Goal: Task Accomplishment & Management: Complete application form

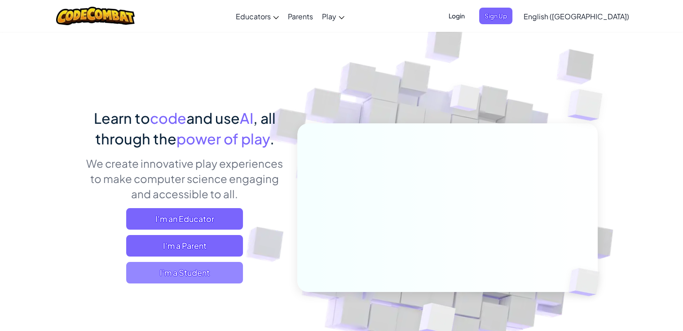
click at [167, 268] on span "I'm a Student" at bounding box center [184, 273] width 117 height 22
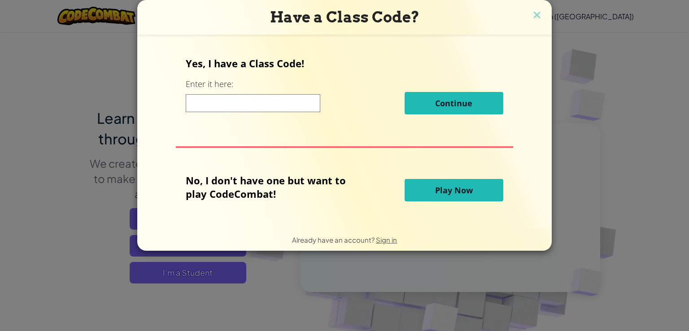
click at [438, 195] on span "Play Now" at bounding box center [454, 190] width 38 height 11
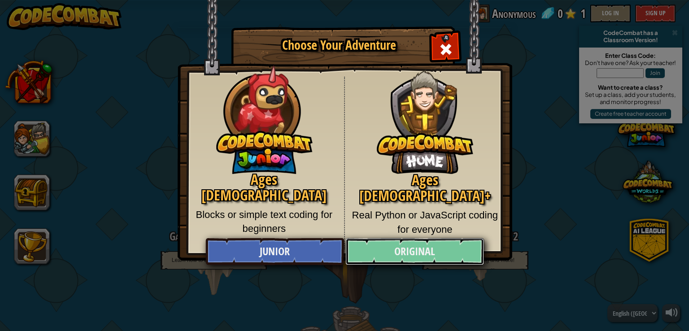
click at [358, 250] on link "Original" at bounding box center [415, 251] width 138 height 27
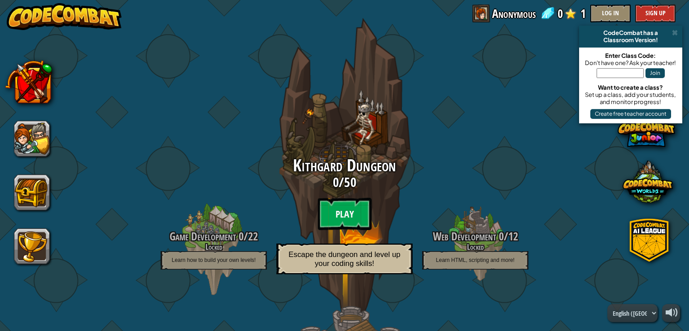
click at [330, 211] on btn "Play" at bounding box center [345, 214] width 54 height 32
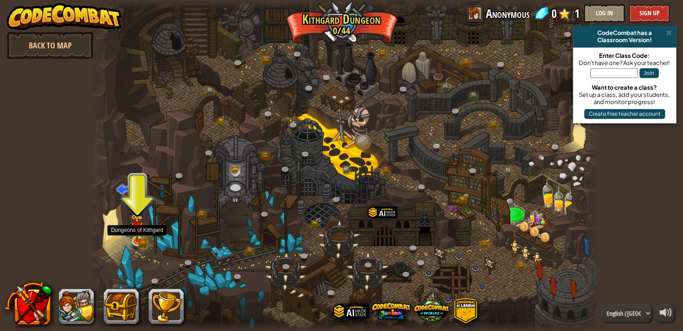
click at [138, 238] on img at bounding box center [137, 228] width 13 height 28
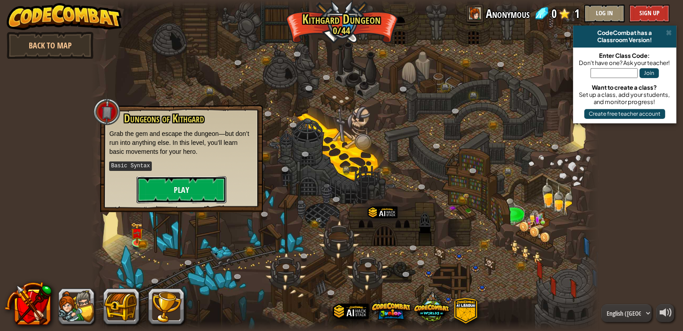
click at [183, 189] on button "Play" at bounding box center [181, 189] width 90 height 27
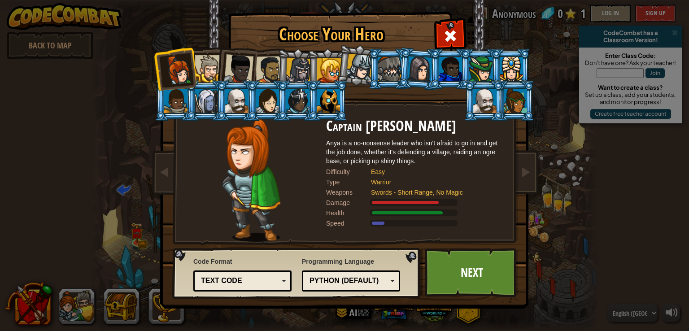
click at [479, 69] on div at bounding box center [480, 69] width 23 height 24
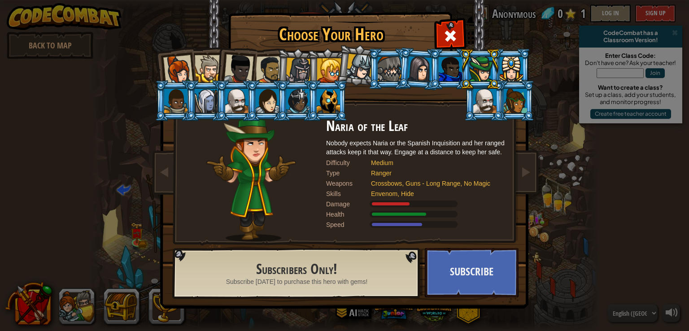
click at [223, 76] on li at bounding box center [236, 67] width 44 height 44
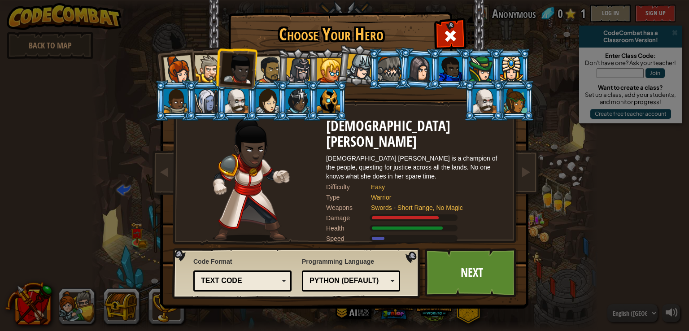
click at [210, 72] on div at bounding box center [208, 68] width 27 height 27
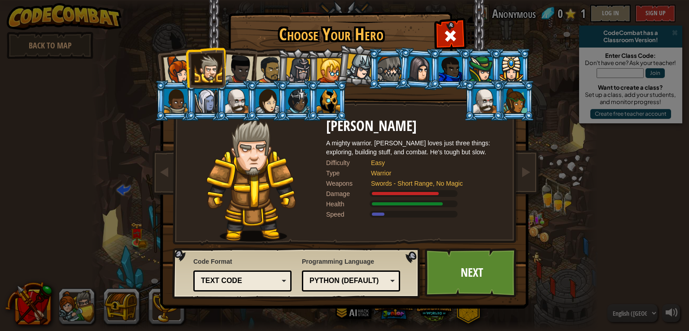
click at [248, 74] on div at bounding box center [239, 69] width 30 height 30
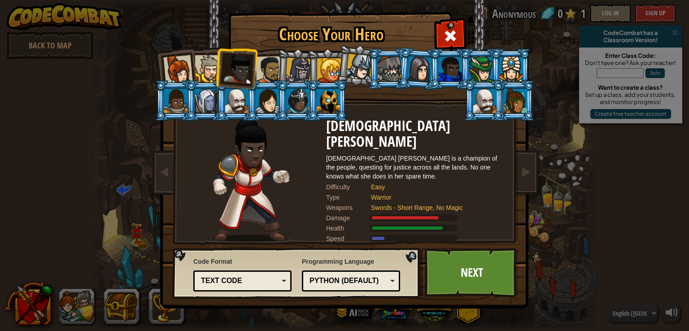
click at [273, 72] on div at bounding box center [270, 70] width 28 height 28
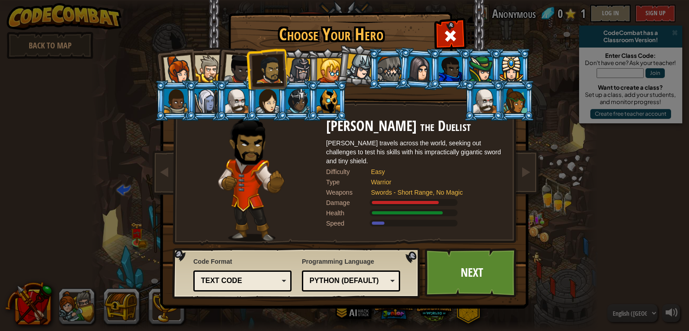
click at [297, 68] on div at bounding box center [299, 71] width 26 height 26
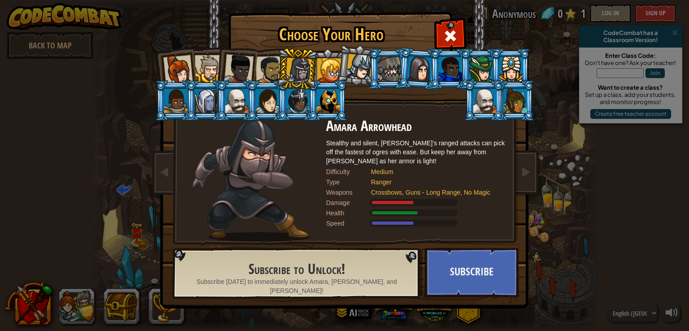
click at [330, 66] on div at bounding box center [329, 70] width 24 height 24
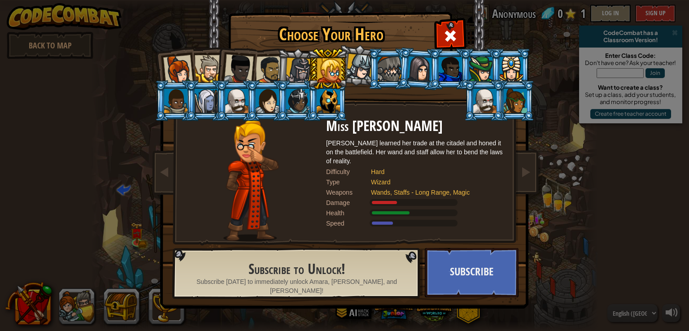
click at [304, 69] on div at bounding box center [299, 71] width 26 height 26
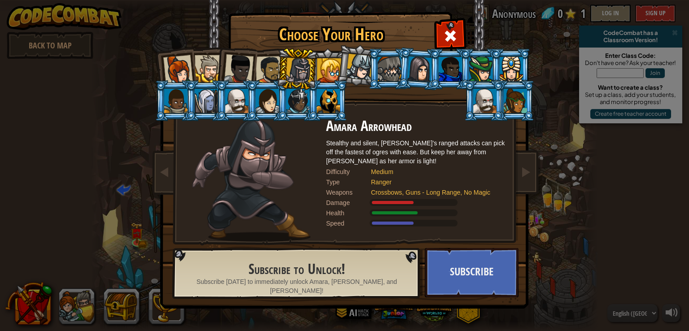
click at [181, 64] on div at bounding box center [178, 70] width 30 height 30
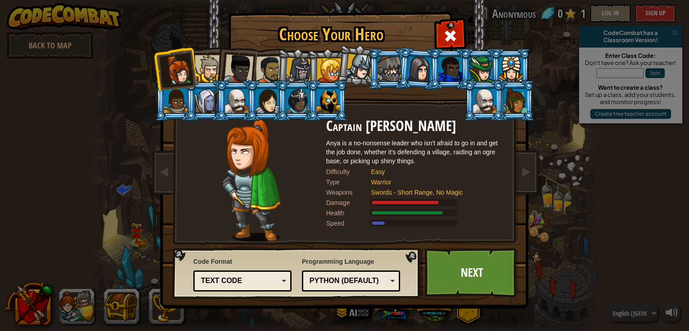
click at [278, 70] on li at bounding box center [297, 69] width 43 height 43
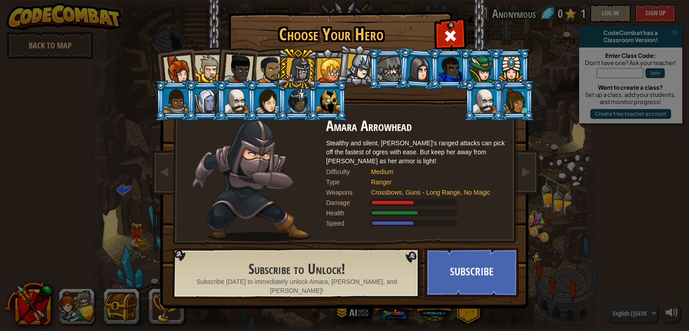
click at [267, 61] on div at bounding box center [270, 70] width 28 height 28
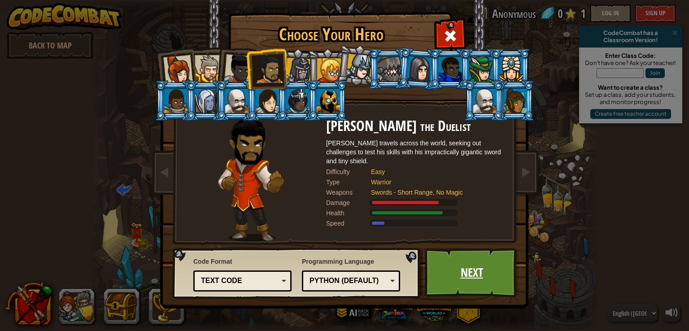
click at [465, 270] on link "Next" at bounding box center [472, 272] width 94 height 49
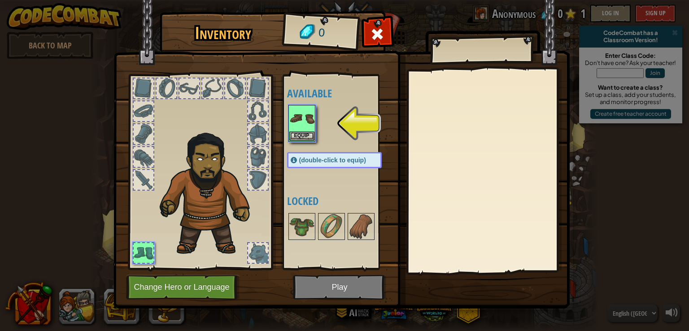
click at [324, 286] on img at bounding box center [342, 146] width 456 height 326
click at [310, 119] on img at bounding box center [301, 118] width 25 height 25
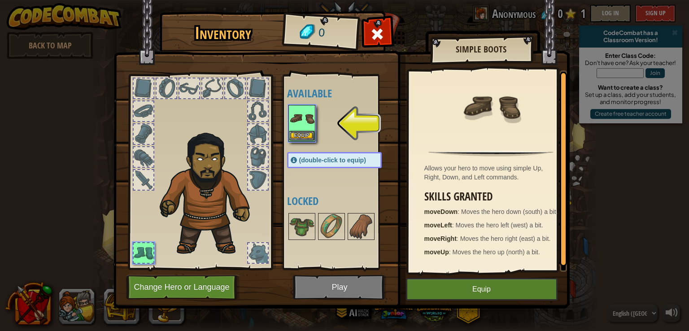
drag, startPoint x: 307, startPoint y: 133, endPoint x: 307, endPoint y: 128, distance: 5.4
click at [307, 128] on img at bounding box center [301, 118] width 25 height 25
click at [433, 291] on button "Equip" at bounding box center [482, 289] width 152 height 22
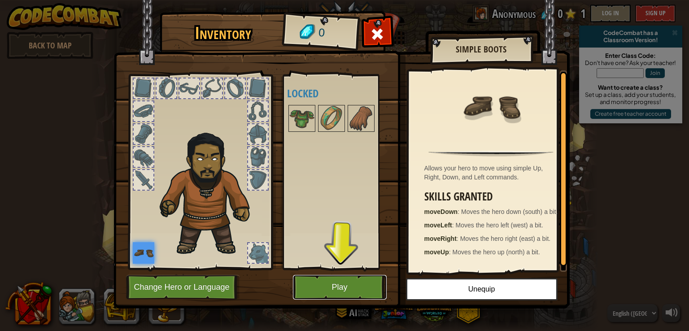
click at [339, 281] on button "Play" at bounding box center [340, 287] width 94 height 25
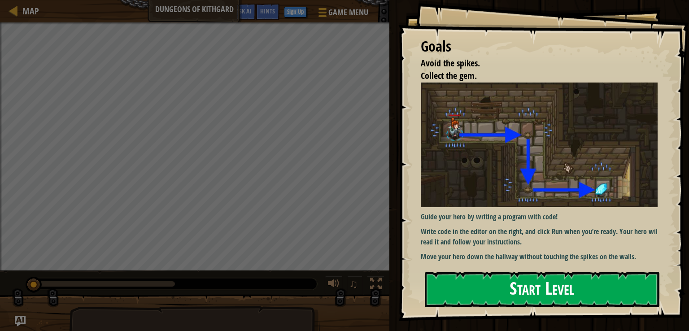
click at [480, 148] on img at bounding box center [543, 145] width 244 height 125
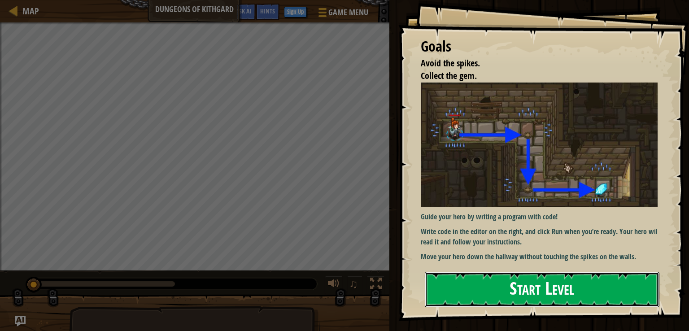
click at [469, 281] on button "Start Level" at bounding box center [542, 289] width 235 height 35
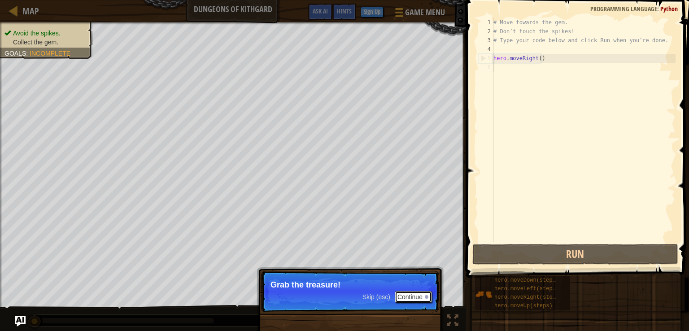
click at [420, 302] on button "Continue" at bounding box center [413, 297] width 37 height 12
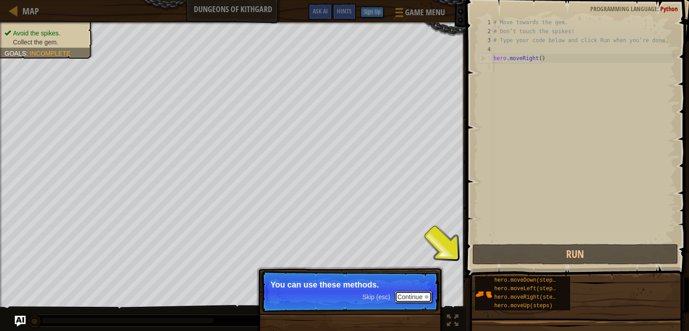
click at [411, 299] on button "Continue" at bounding box center [413, 297] width 37 height 12
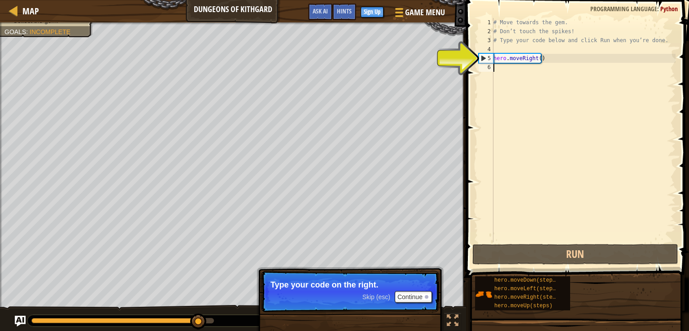
click at [510, 72] on div "# Move towards the gem. # Don’t touch the spikes! # Type your code below and cl…" at bounding box center [584, 139] width 184 height 242
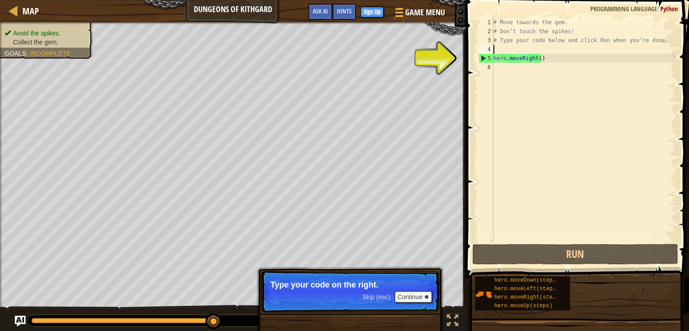
drag, startPoint x: 545, startPoint y: 58, endPoint x: 547, endPoint y: 53, distance: 5.4
click at [547, 53] on div "# Move towards the gem. # Don’t touch the spikes! # Type your code below and cl…" at bounding box center [584, 139] width 184 height 242
click at [510, 72] on div "# Move towards the gem. # Don’t touch the spikes! # Type your code below and cl…" at bounding box center [584, 139] width 184 height 242
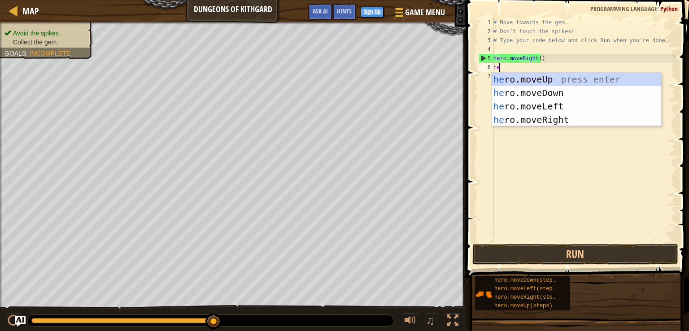
type textarea "her"
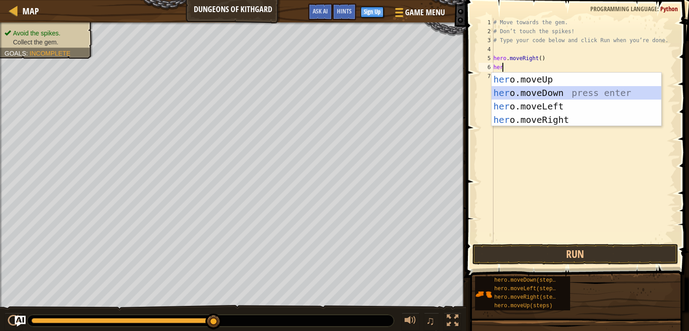
click at [519, 98] on div "her o.moveUp press enter her o.moveDown press enter her o.moveLeft press enter …" at bounding box center [577, 113] width 170 height 81
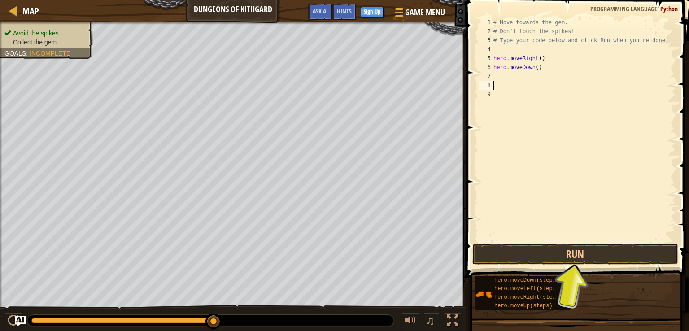
click at [507, 78] on div "# Move towards the gem. # Don’t touch the spikes! # Type your code below and cl…" at bounding box center [584, 139] width 184 height 242
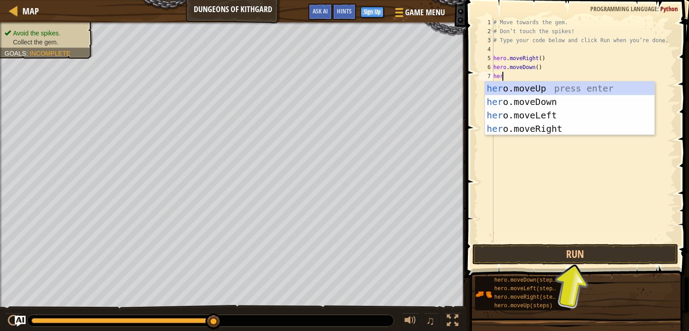
type textarea "hero"
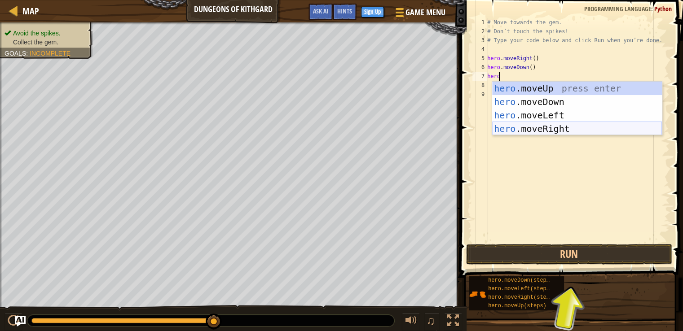
click at [531, 124] on div "hero .moveUp press enter hero .moveDown press enter hero .moveLeft press enter …" at bounding box center [577, 122] width 170 height 81
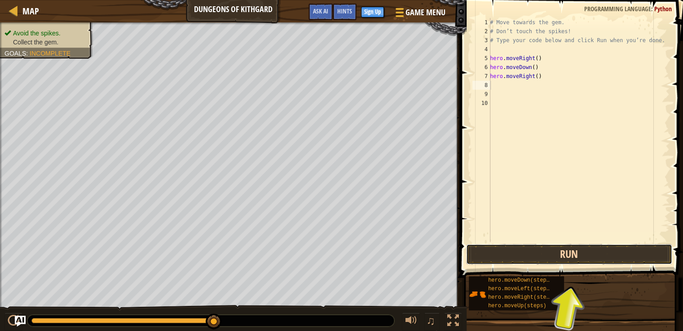
click at [564, 264] on button "Run" at bounding box center [569, 254] width 206 height 21
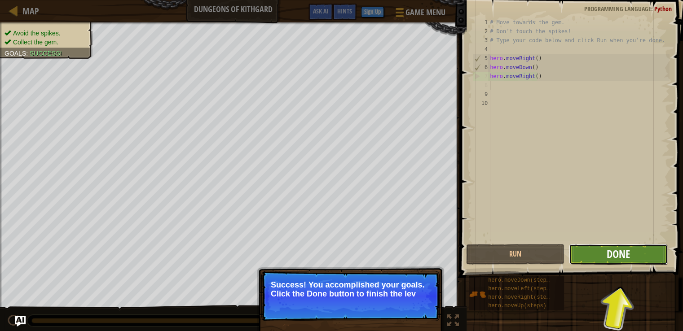
click at [609, 255] on span "Done" at bounding box center [617, 254] width 23 height 14
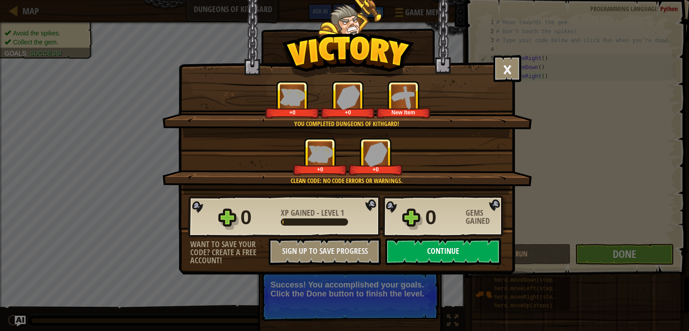
click at [475, 251] on button "Continue" at bounding box center [444, 251] width 116 height 27
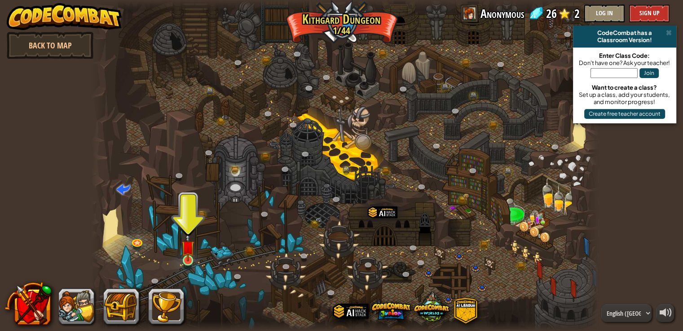
click at [181, 256] on img at bounding box center [187, 246] width 13 height 29
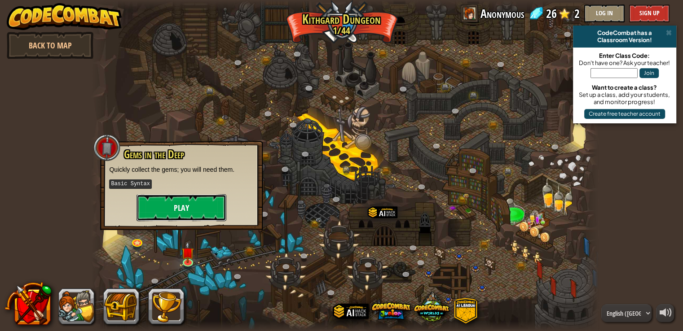
click at [175, 209] on button "Play" at bounding box center [181, 207] width 90 height 27
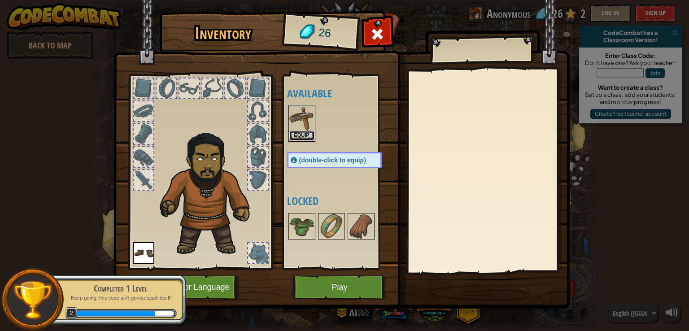
click at [290, 133] on button "Equip" at bounding box center [301, 135] width 25 height 9
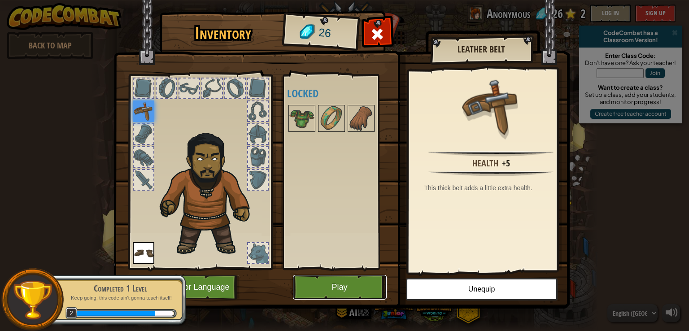
click at [367, 289] on button "Play" at bounding box center [340, 287] width 94 height 25
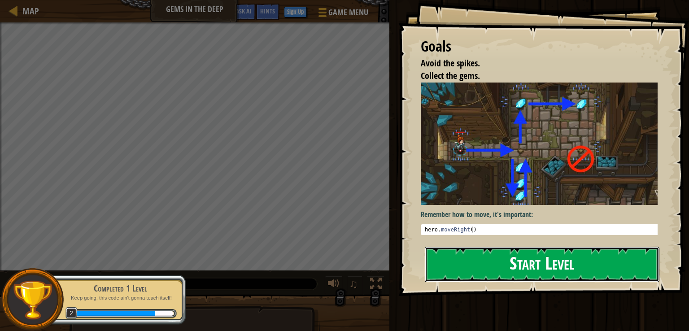
click at [493, 247] on button "Start Level" at bounding box center [542, 264] width 235 height 35
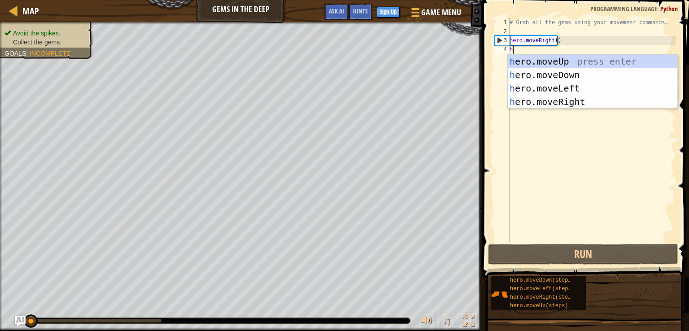
scroll to position [4, 0]
type textarea "he"
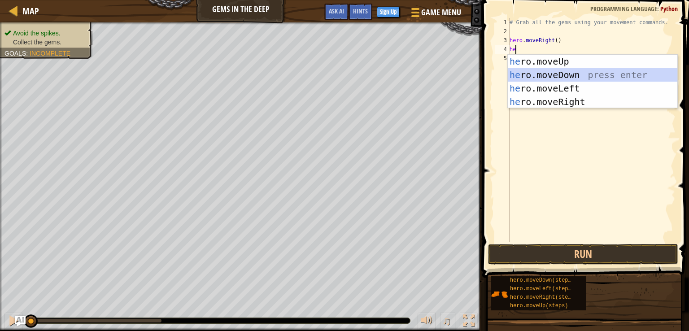
click at [551, 71] on div "he ro.moveUp press enter he ro.moveDown press enter he ro.moveLeft press enter …" at bounding box center [593, 95] width 170 height 81
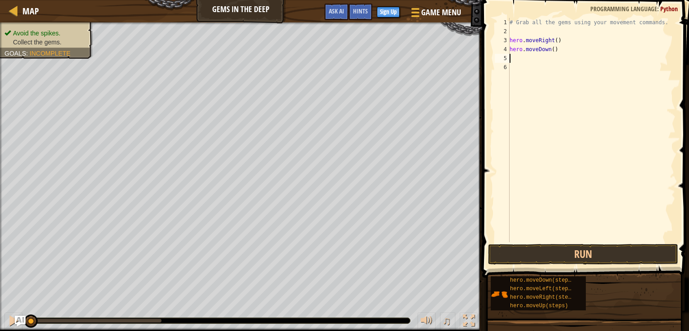
type textarea "h"
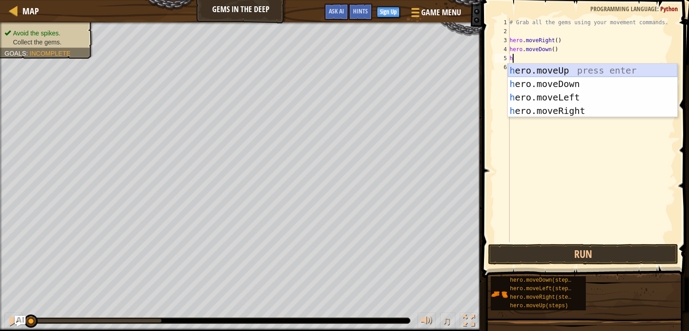
click at [534, 69] on div "h ero.moveUp press enter h ero.moveDown press enter h ero.moveLeft press enter …" at bounding box center [593, 104] width 170 height 81
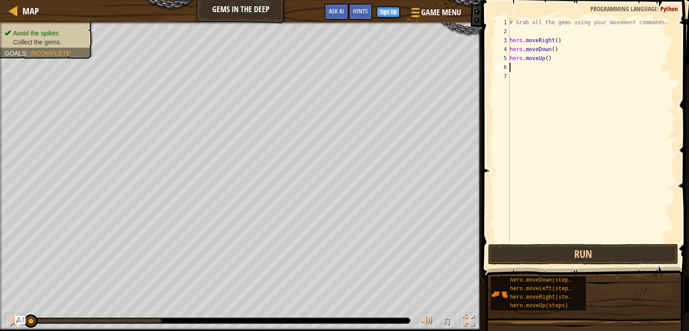
type textarea "h"
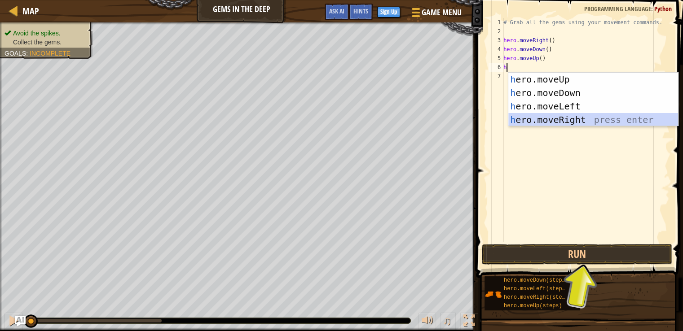
click at [544, 119] on div "h ero.moveUp press enter h ero.moveDown press enter h ero.moveLeft press enter …" at bounding box center [593, 113] width 170 height 81
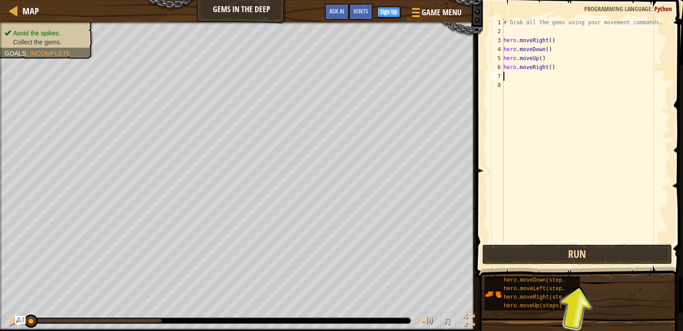
click at [577, 263] on button "Run" at bounding box center [577, 254] width 190 height 21
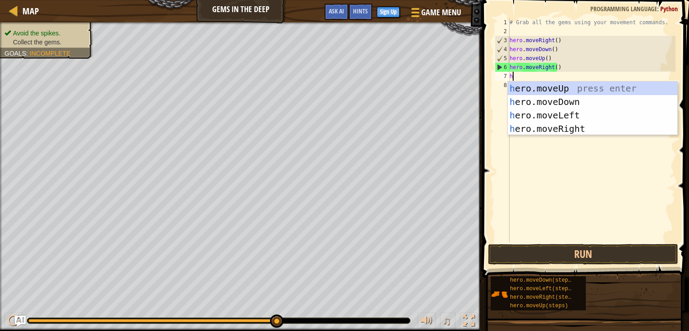
type textarea "her"
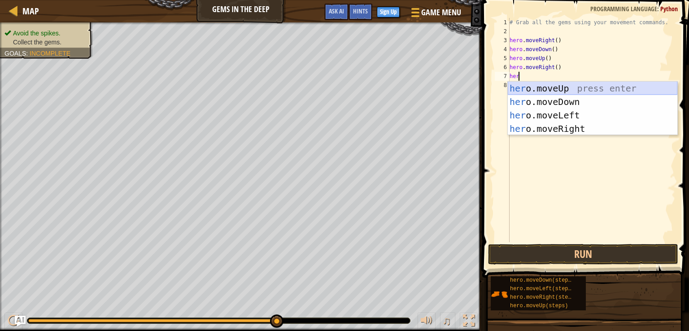
click at [531, 87] on div "her o.moveUp press enter her o.moveDown press enter her o.moveLeft press enter …" at bounding box center [593, 122] width 170 height 81
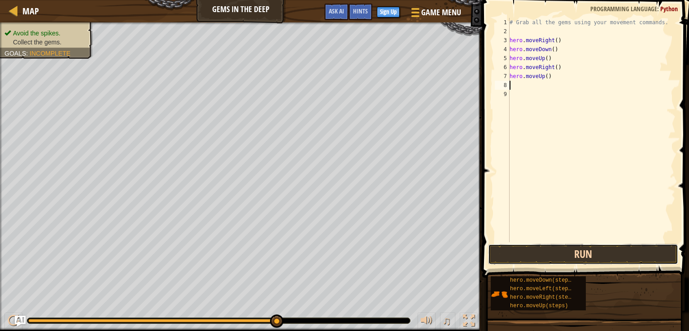
click at [575, 250] on button "Run" at bounding box center [583, 254] width 190 height 21
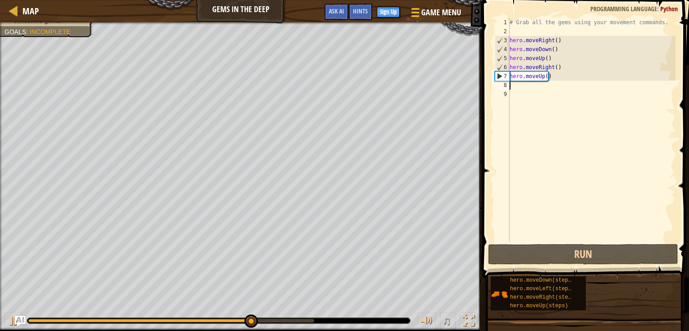
type textarea "m"
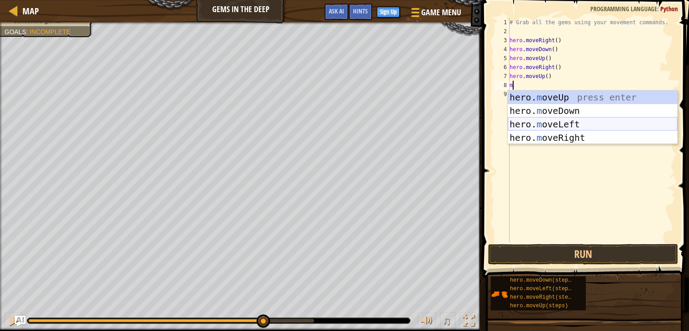
click at [528, 121] on div "hero. m oveUp press enter hero. m oveDown press enter hero. m oveLeft press ent…" at bounding box center [593, 131] width 170 height 81
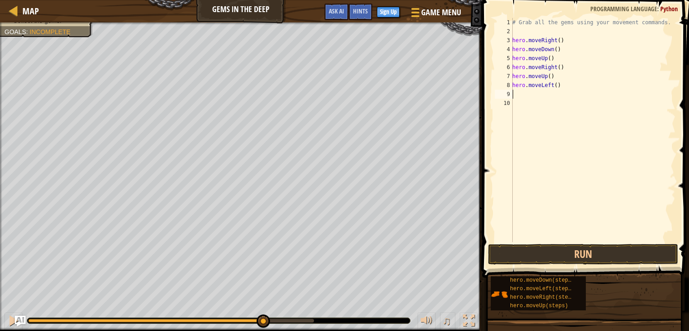
type textarea "m"
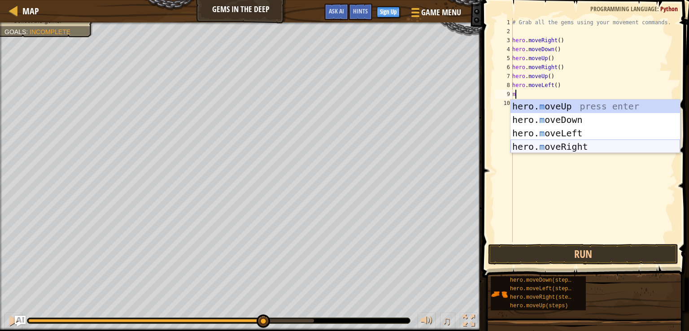
click at [566, 146] on div "hero. m oveUp press enter hero. m oveDown press enter hero. m oveLeft press ent…" at bounding box center [596, 140] width 170 height 81
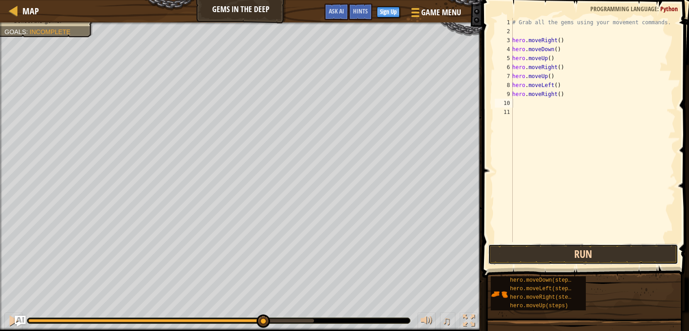
click at [564, 257] on button "Run" at bounding box center [583, 254] width 190 height 21
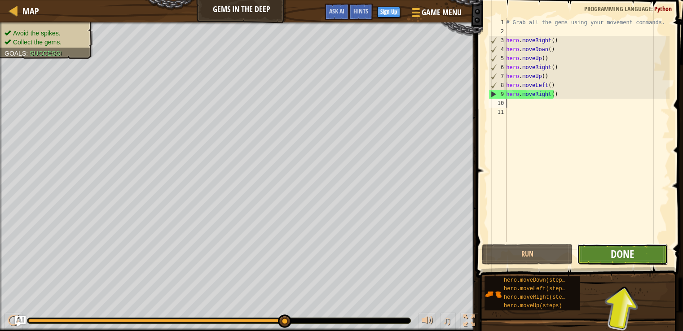
click at [626, 252] on span "Done" at bounding box center [621, 254] width 23 height 14
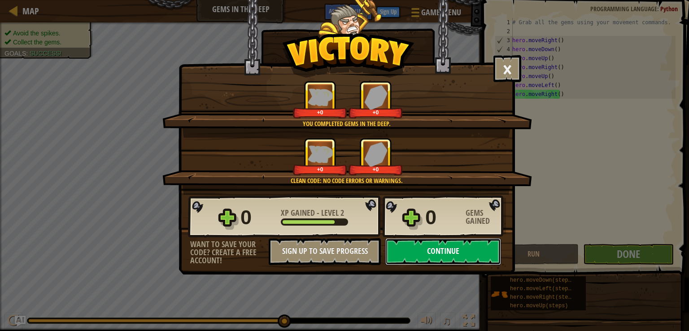
click at [427, 255] on button "Continue" at bounding box center [444, 251] width 116 height 27
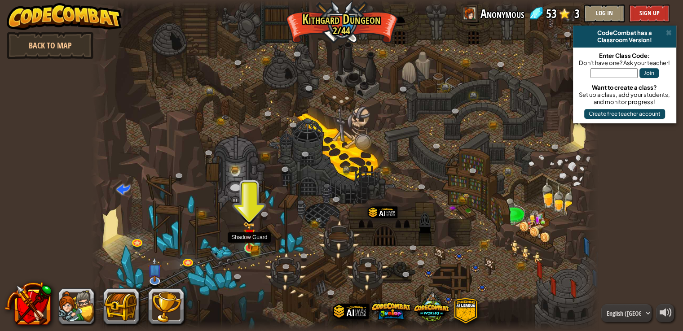
click at [254, 246] on img at bounding box center [249, 235] width 13 height 28
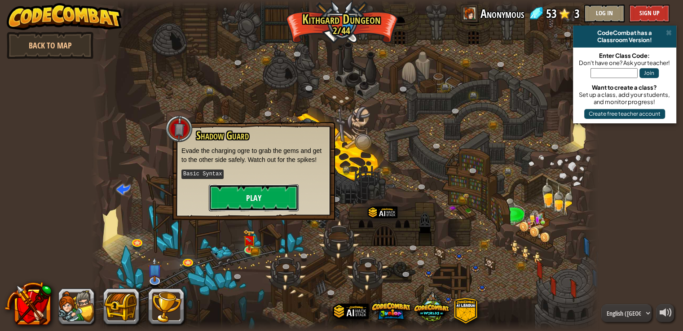
click at [241, 190] on button "Play" at bounding box center [254, 197] width 90 height 27
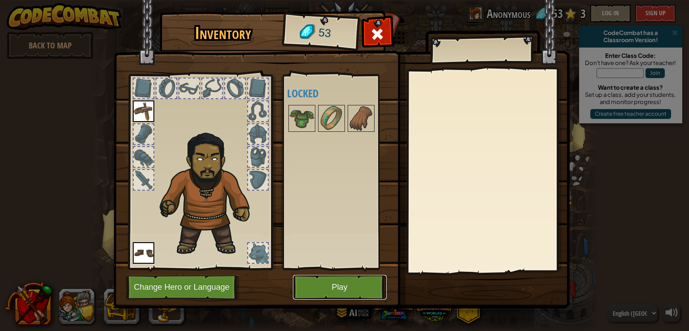
click at [351, 284] on button "Play" at bounding box center [340, 287] width 94 height 25
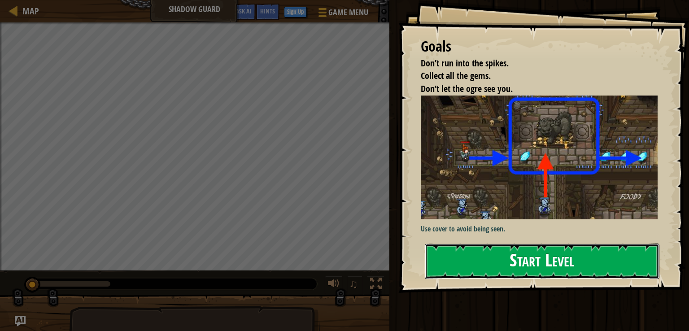
click at [472, 267] on button "Start Level" at bounding box center [542, 261] width 235 height 35
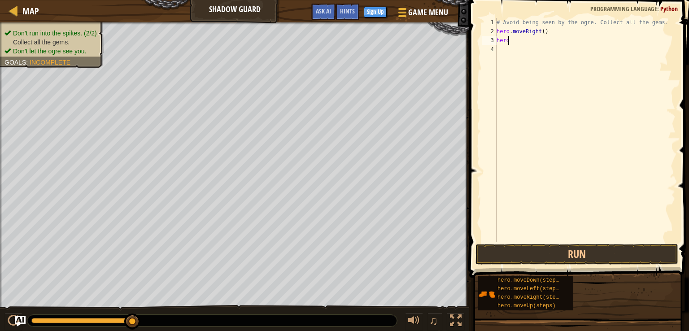
scroll to position [4, 0]
type textarea "h"
click at [504, 41] on div "# Avoid being seen by the ogre. Collect all the gems. hero . moveRight ( )" at bounding box center [585, 139] width 181 height 242
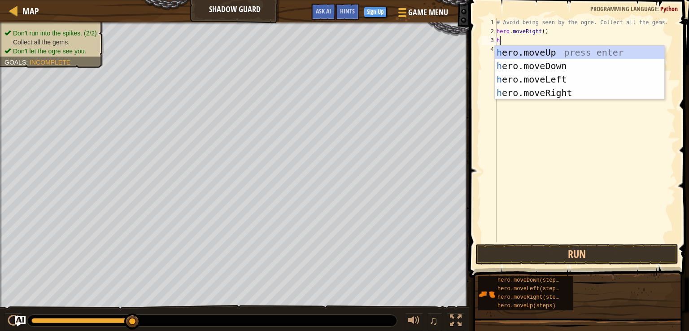
type textarea "h"
click at [510, 56] on div "h ero.moveUp press enter h ero.moveDown press enter h ero.moveLeft press enter …" at bounding box center [580, 86] width 170 height 81
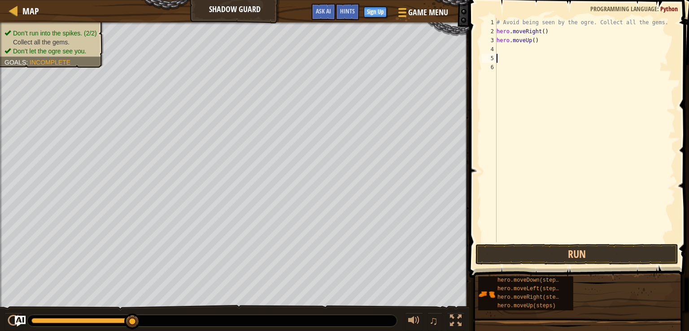
click at [510, 49] on div "# Avoid being seen by the ogre. Collect all the gems. hero . moveRight ( ) hero…" at bounding box center [585, 139] width 181 height 242
type textarea "h"
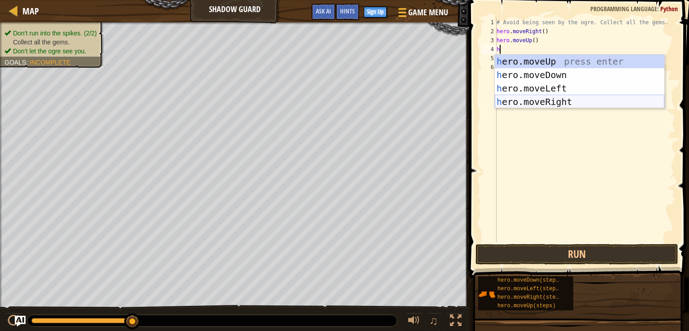
click at [530, 99] on div "h ero.moveUp press enter h ero.moveDown press enter h ero.moveLeft press enter …" at bounding box center [580, 95] width 170 height 81
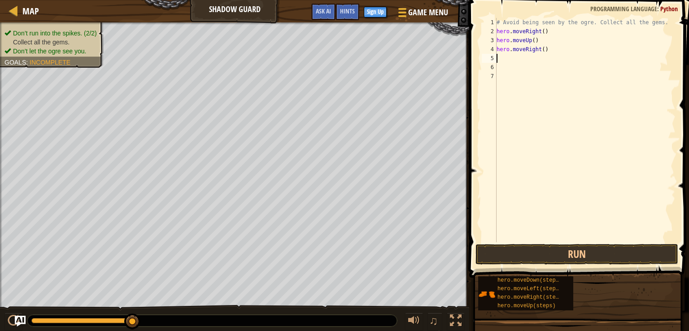
type textarea "h"
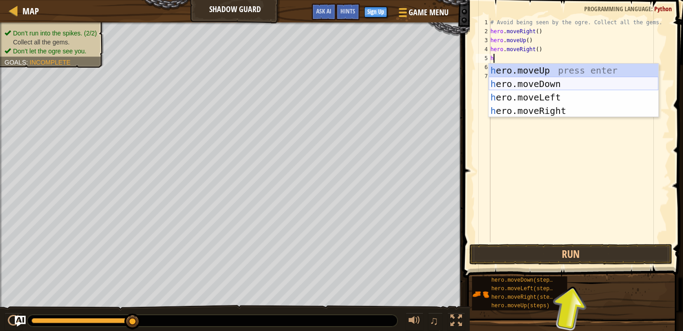
click at [530, 83] on div "h ero.moveUp press enter h ero.moveDown press enter h ero.moveLeft press enter …" at bounding box center [573, 104] width 170 height 81
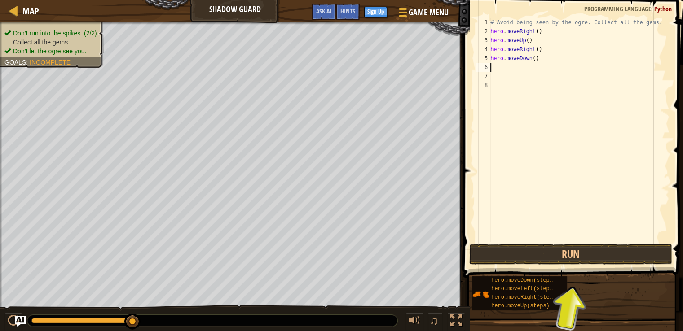
type textarea "h"
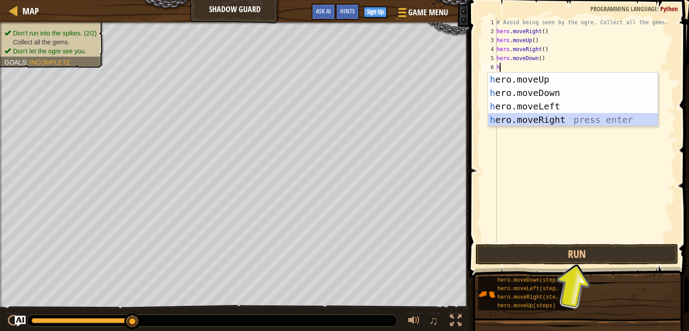
click at [506, 123] on div "h ero.moveUp press enter h ero.moveDown press enter h ero.moveLeft press enter …" at bounding box center [573, 113] width 170 height 81
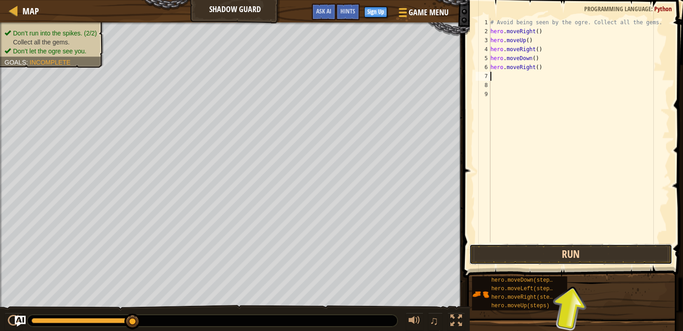
click at [548, 251] on button "Run" at bounding box center [570, 254] width 203 height 21
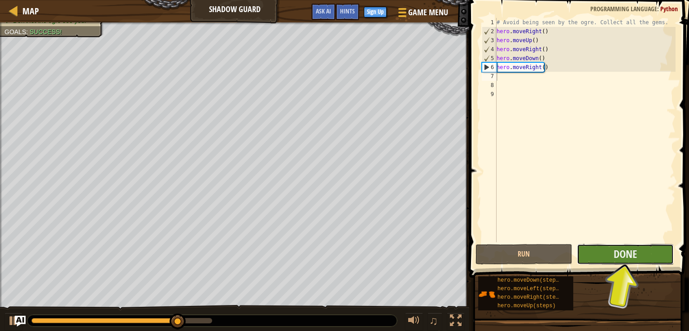
click at [605, 261] on button "Done" at bounding box center [625, 254] width 97 height 21
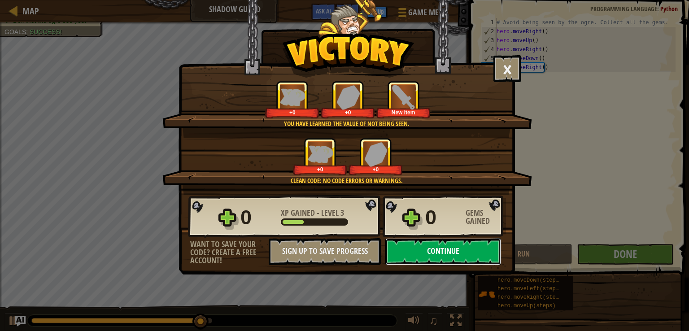
click at [461, 246] on button "Continue" at bounding box center [444, 251] width 116 height 27
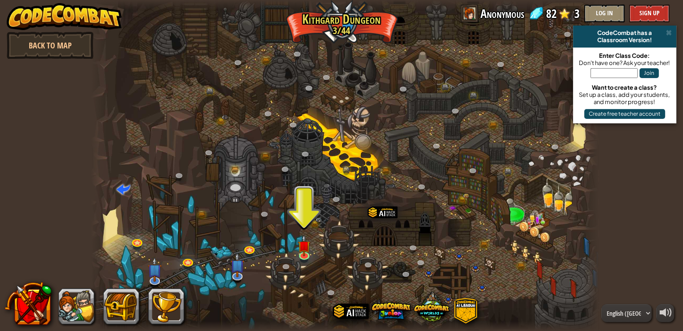
click at [294, 250] on div at bounding box center [344, 165] width 507 height 331
click at [303, 250] on img at bounding box center [304, 240] width 13 height 29
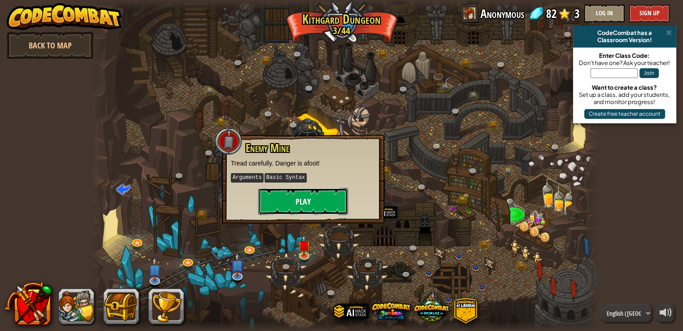
click at [294, 208] on button "Play" at bounding box center [303, 201] width 90 height 27
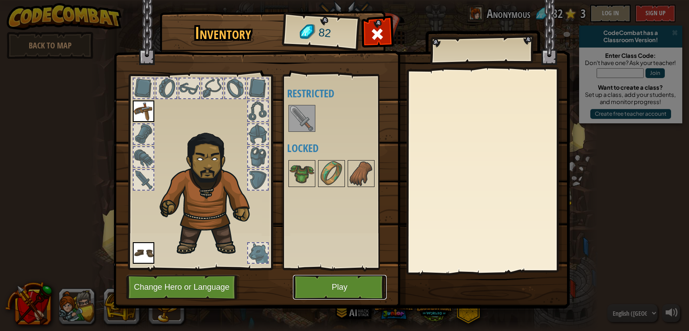
click at [327, 290] on button "Play" at bounding box center [340, 287] width 94 height 25
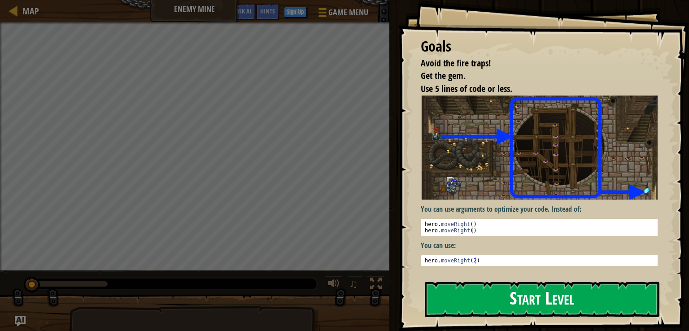
click at [483, 167] on img at bounding box center [543, 148] width 244 height 105
click at [463, 290] on button "Start Level" at bounding box center [542, 299] width 235 height 35
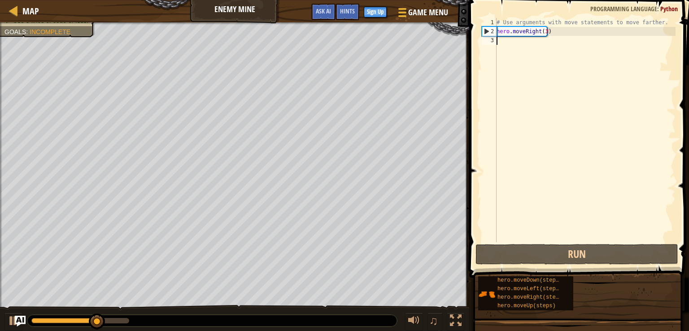
type textarea "h"
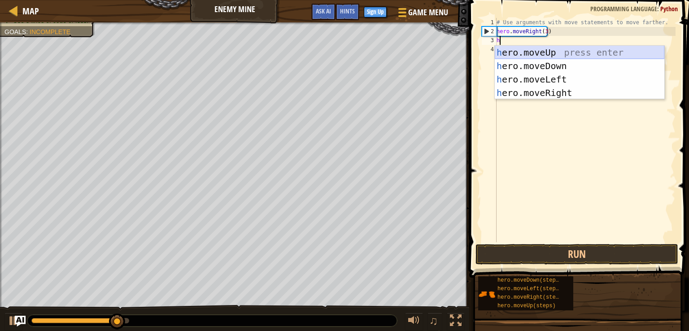
click at [517, 49] on div "h ero.moveUp press enter h ero.moveDown press enter h ero.moveLeft press enter …" at bounding box center [580, 86] width 170 height 81
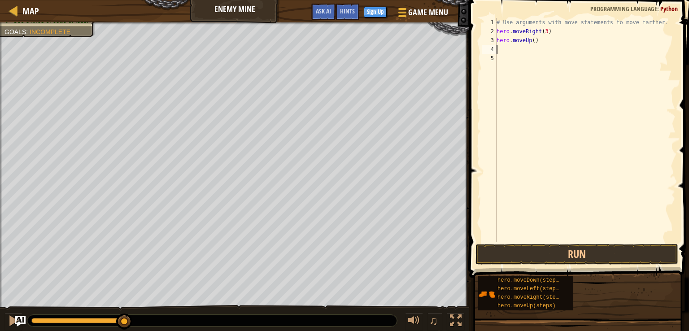
type textarea "h"
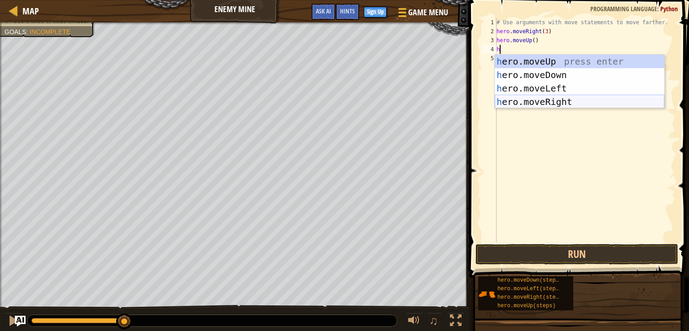
click at [543, 97] on div "h ero.moveUp press enter h ero.moveDown press enter h ero.moveLeft press enter …" at bounding box center [580, 95] width 170 height 81
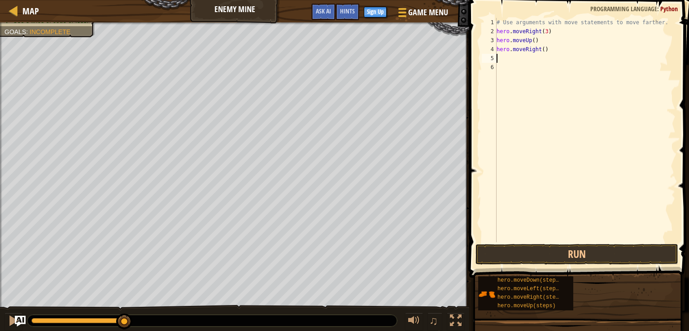
type textarea "h"
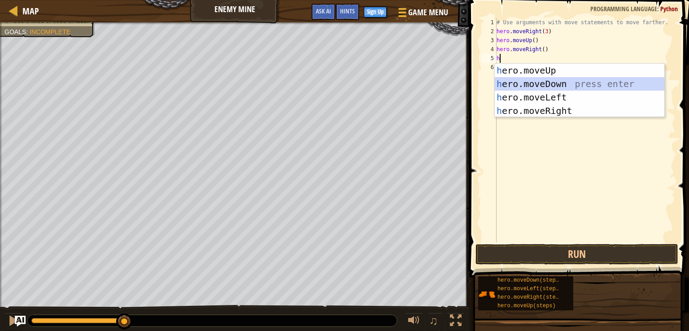
click at [539, 86] on div "h ero.moveUp press enter h ero.moveDown press enter h ero.moveLeft press enter …" at bounding box center [580, 104] width 170 height 81
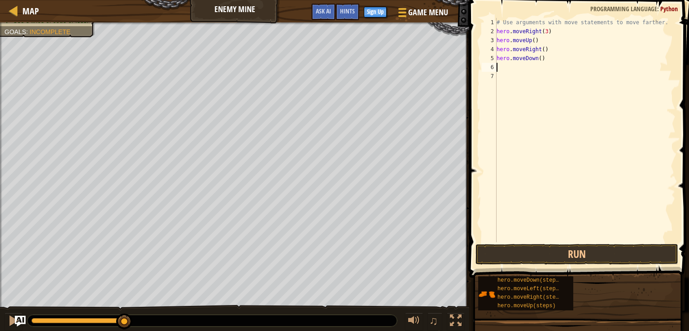
type textarea "h"
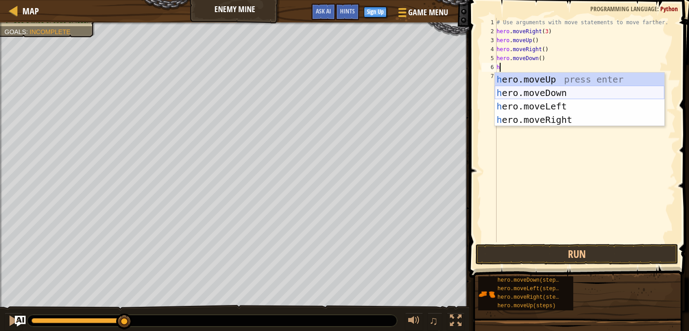
click at [537, 92] on div "h ero.moveUp press enter h ero.moveDown press enter h ero.moveLeft press enter …" at bounding box center [580, 113] width 170 height 81
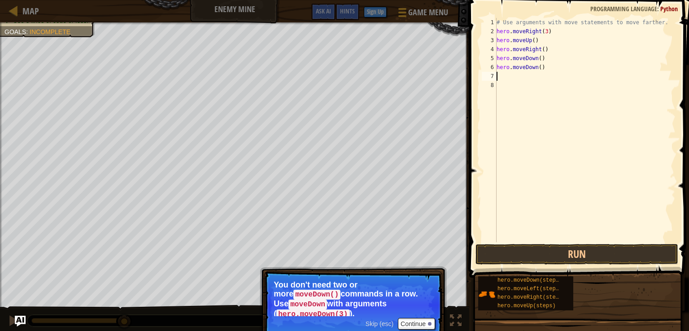
click at [537, 70] on div "# Use arguments with move statements to move farther. hero . moveRight ( 3 ) he…" at bounding box center [585, 139] width 181 height 242
type textarea "h"
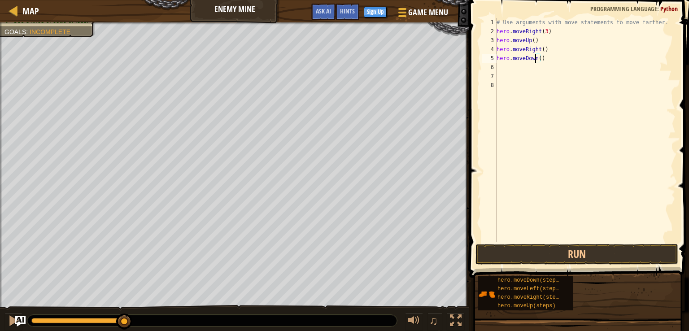
click at [536, 58] on div "# Use arguments with move statements to move farther. hero . moveRight ( 3 ) he…" at bounding box center [585, 139] width 181 height 242
click at [537, 58] on div "# Use arguments with move statements to move farther. hero . moveRight ( 3 ) he…" at bounding box center [585, 139] width 181 height 242
click at [539, 58] on div "# Use arguments with move statements to move farther. hero . moveRight ( 3 ) he…" at bounding box center [585, 139] width 181 height 242
type textarea "hero.moveDown(3)"
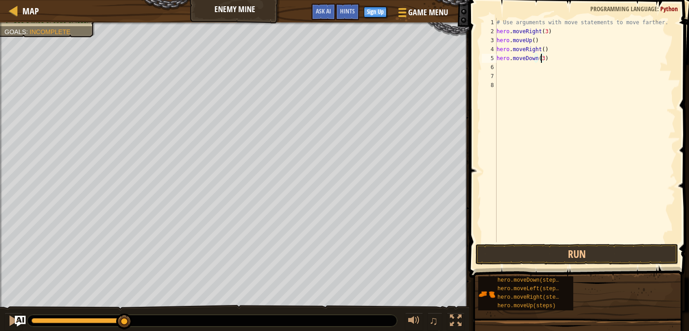
click at [508, 72] on div "# Use arguments with move statements to move farther. hero . moveRight ( 3 ) he…" at bounding box center [585, 139] width 181 height 242
click at [503, 69] on div "# Use arguments with move statements to move farther. hero . moveRight ( 3 ) he…" at bounding box center [585, 139] width 181 height 242
type textarea "h"
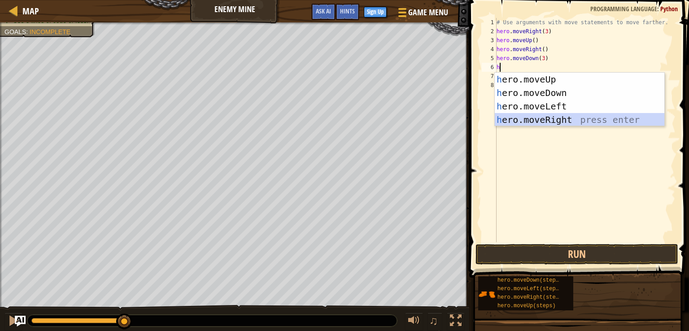
click at [502, 123] on div "h ero.moveUp press enter h ero.moveDown press enter h ero.moveLeft press enter …" at bounding box center [580, 113] width 170 height 81
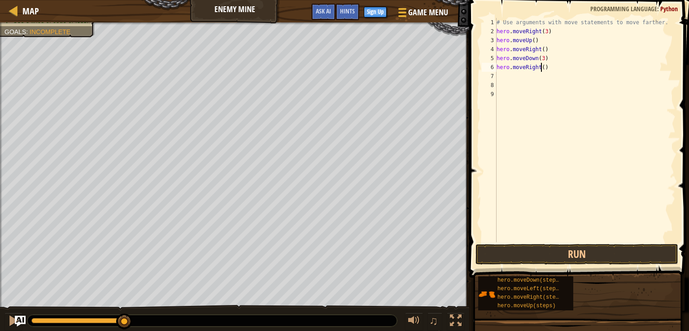
click at [542, 67] on div "# Use arguments with move statements to move farther. hero . moveRight ( 3 ) he…" at bounding box center [585, 139] width 181 height 242
type textarea "hero.moveRight(2)"
click at [544, 252] on button "Run" at bounding box center [577, 254] width 203 height 21
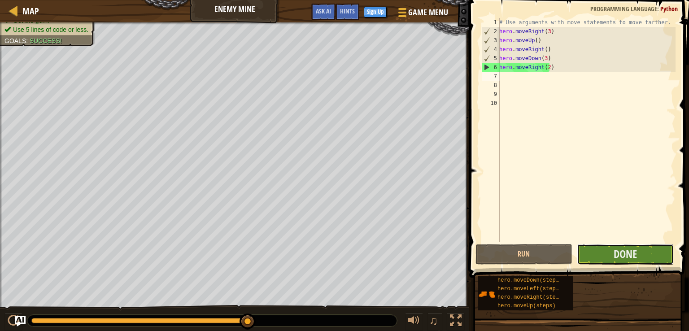
click at [596, 257] on button "Done" at bounding box center [625, 254] width 97 height 21
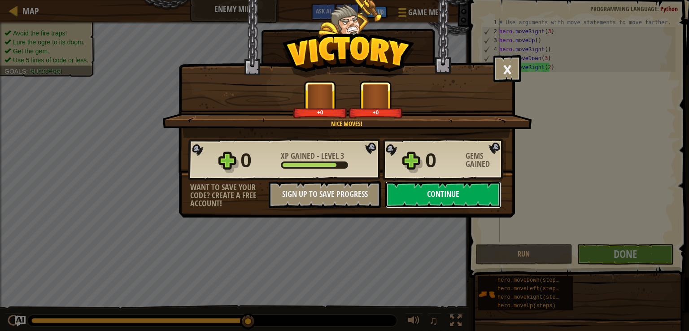
click at [453, 194] on button "Continue" at bounding box center [444, 194] width 116 height 27
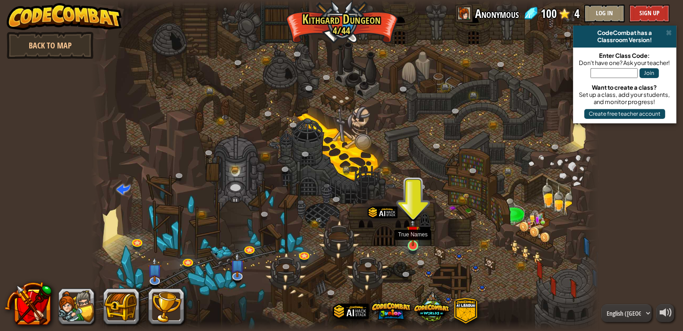
click at [416, 237] on img at bounding box center [412, 232] width 13 height 29
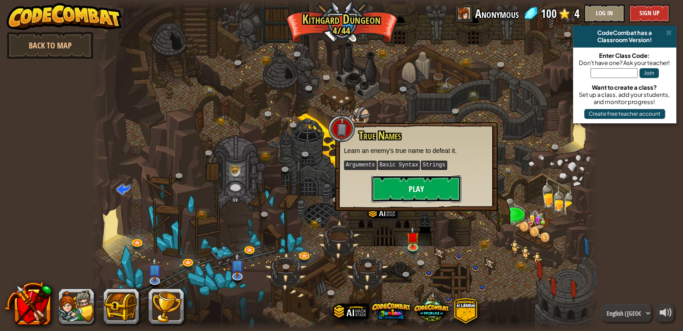
click at [413, 193] on button "Play" at bounding box center [416, 188] width 90 height 27
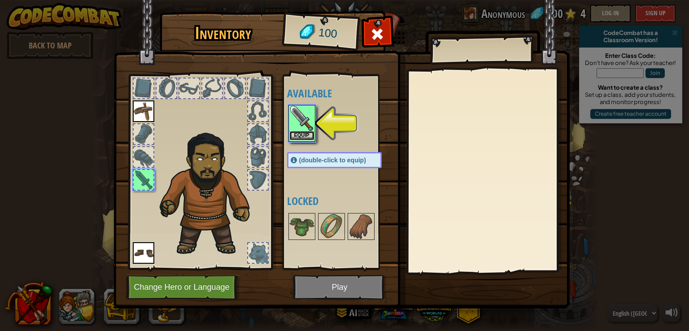
click at [303, 134] on button "Equip" at bounding box center [301, 135] width 25 height 9
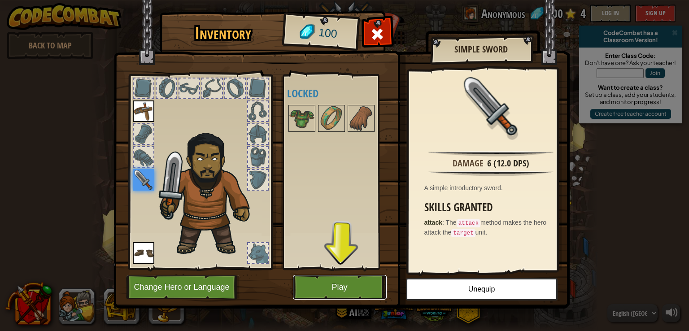
click at [319, 286] on button "Play" at bounding box center [340, 287] width 94 height 25
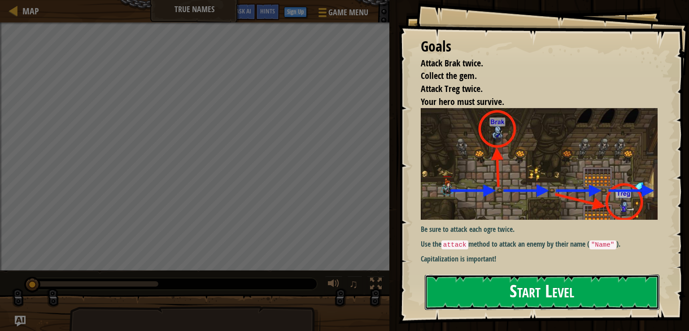
click at [439, 281] on button "Start Level" at bounding box center [542, 292] width 235 height 35
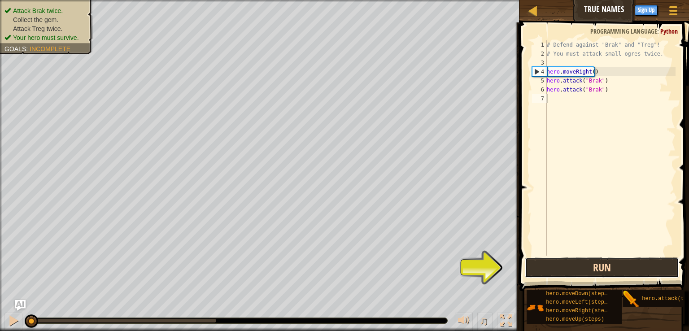
click at [537, 270] on button "Run" at bounding box center [602, 268] width 154 height 21
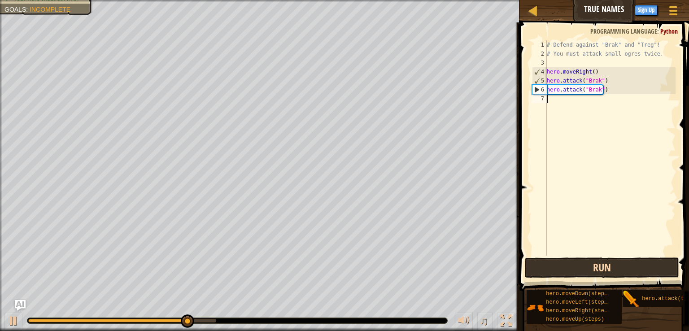
scroll to position [4, 0]
type textarea "her"
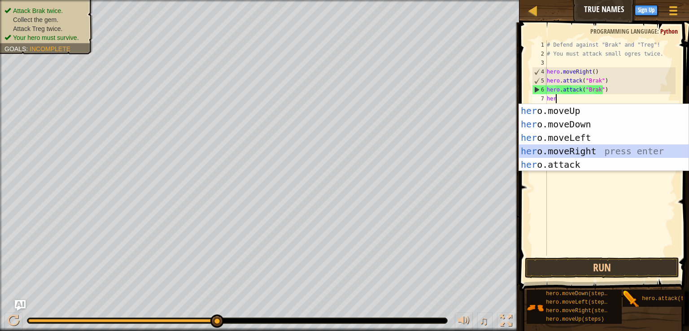
click at [577, 152] on div "her o.moveUp press enter her o.moveDown press enter her o.moveLeft press enter …" at bounding box center [604, 151] width 170 height 94
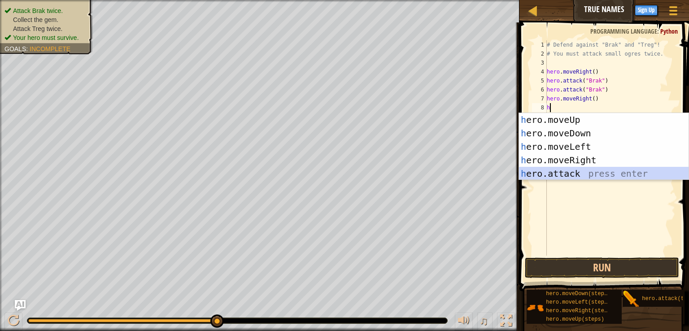
click at [565, 176] on div "h ero.moveUp press enter h ero.moveDown press enter h ero.moveLeft press enter …" at bounding box center [604, 160] width 170 height 94
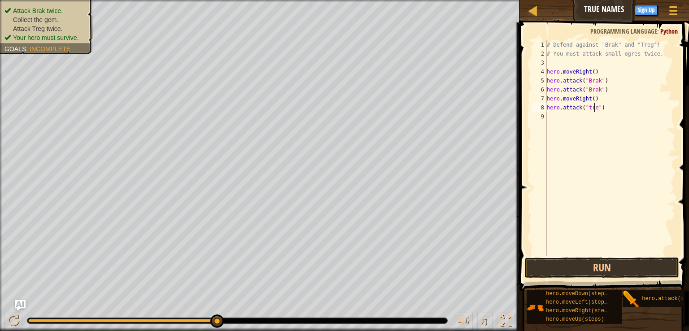
scroll to position [4, 4]
click at [564, 269] on button "Run" at bounding box center [602, 268] width 154 height 21
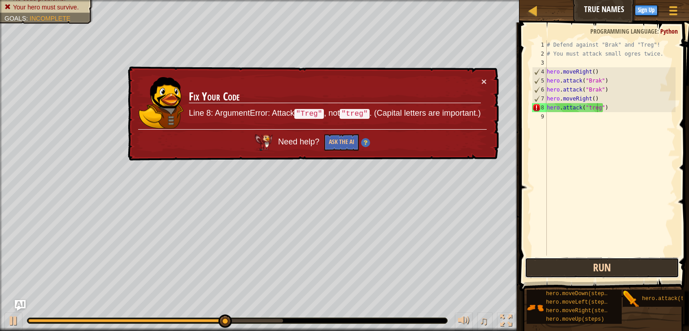
click at [576, 269] on button "Run" at bounding box center [602, 268] width 154 height 21
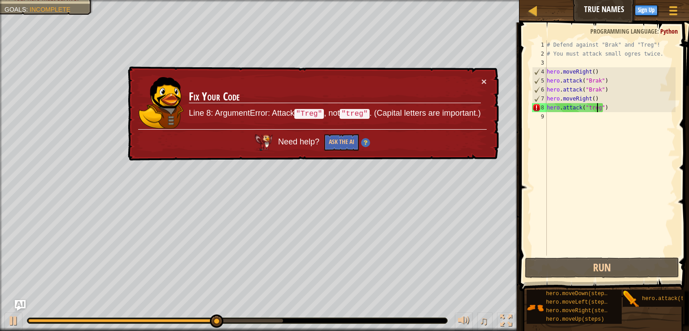
click at [587, 112] on div "# Defend against "Brak" and "Treg"! # You must attack small ogres twice. hero .…" at bounding box center [610, 156] width 131 height 233
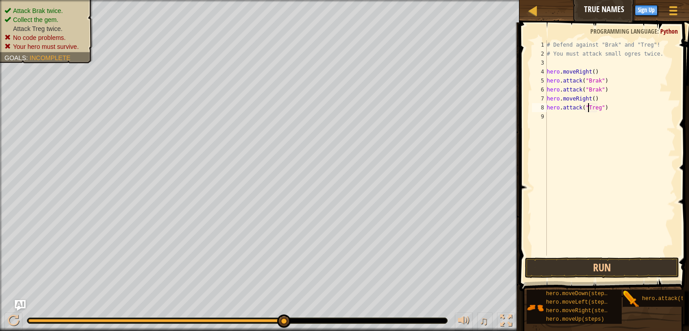
scroll to position [4, 0]
click at [566, 271] on button "Run" at bounding box center [602, 268] width 154 height 21
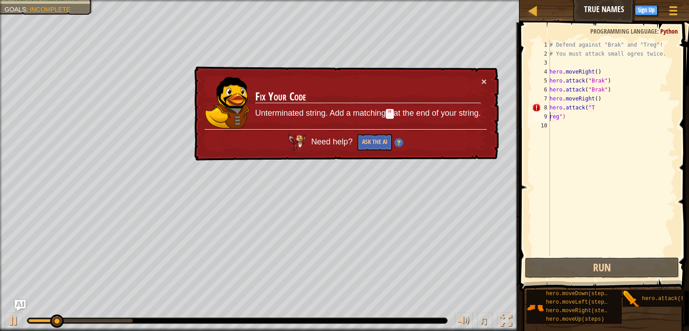
click at [566, 120] on div "# Defend against "Brak" and "Treg"! # You must attack small ogres twice. hero .…" at bounding box center [612, 156] width 128 height 233
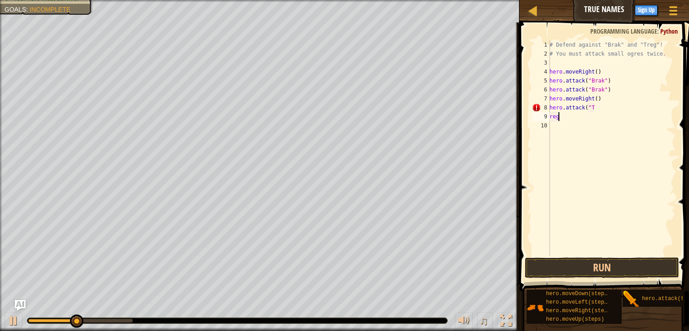
scroll to position [4, 0]
type textarea "r"
type textarea "hero.attack("T"
click at [561, 109] on div "# Defend against "Brak" and "Treg"! # You must attack small ogres twice. hero .…" at bounding box center [610, 156] width 131 height 233
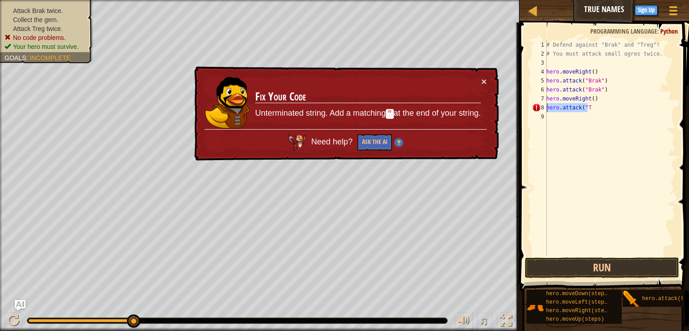
drag, startPoint x: 597, startPoint y: 108, endPoint x: 539, endPoint y: 108, distance: 58.3
click at [539, 108] on div "hero.attack("T 1 2 3 4 5 6 7 8 9 # Defend against "Brak" and "Treg"! # You must…" at bounding box center [603, 147] width 145 height 215
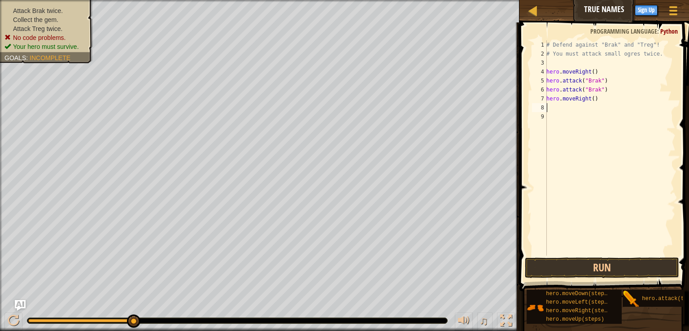
click at [549, 109] on div "# Defend against "Brak" and "Treg"! # You must attack small ogres twice. hero .…" at bounding box center [610, 156] width 131 height 233
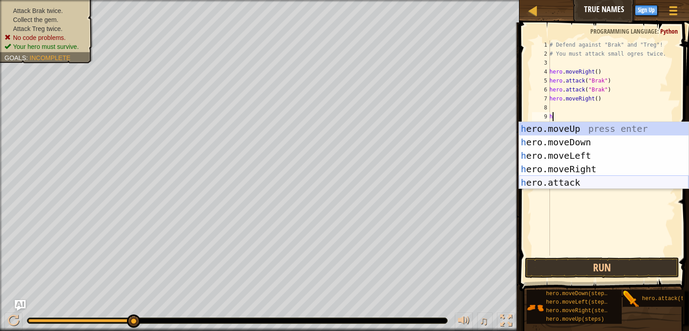
click at [546, 183] on div "h ero.moveUp press enter h ero.moveDown press enter h ero.moveLeft press enter …" at bounding box center [604, 169] width 170 height 94
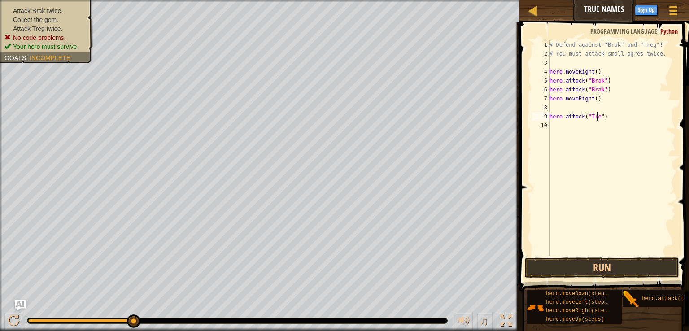
scroll to position [4, 4]
type textarea "hero.attack("Treg")"
click at [595, 271] on button "Run" at bounding box center [602, 268] width 154 height 21
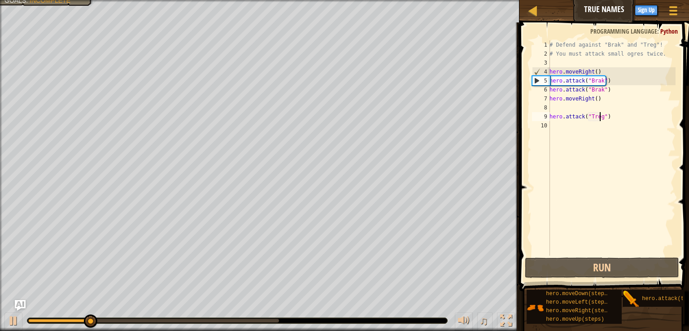
click at [557, 106] on div "# Defend against "Brak" and "Treg"! # You must attack small ogres twice. hero .…" at bounding box center [612, 156] width 128 height 233
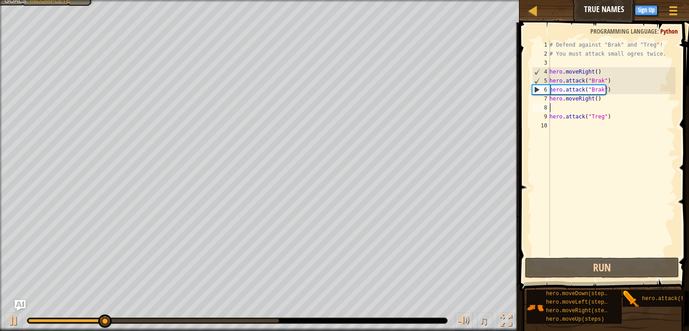
type textarea "a"
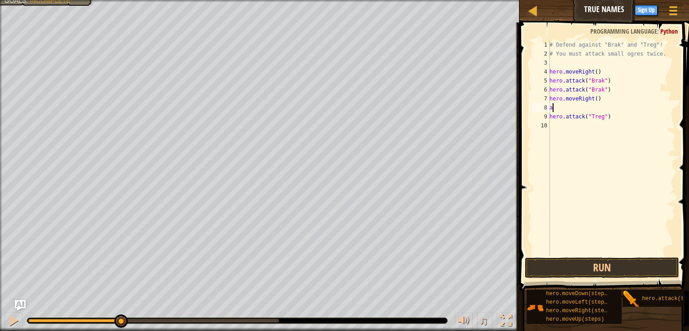
click at [557, 108] on div "# Defend against "Brak" and "Treg"! # You must attack small ogres twice. hero .…" at bounding box center [612, 156] width 128 height 233
type textarea "hero.moveRight()"
click at [543, 273] on button "Run" at bounding box center [602, 268] width 154 height 21
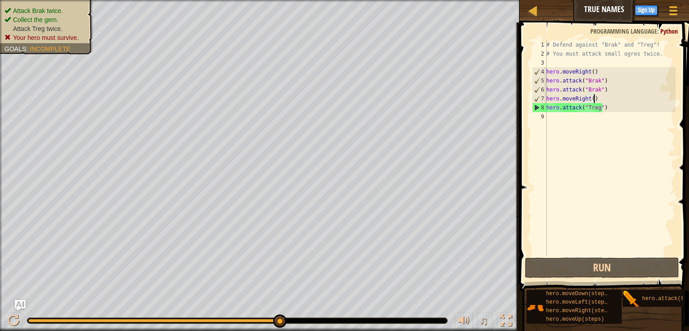
click at [559, 123] on div "# Defend against "Brak" and "Treg"! # You must attack small ogres twice. hero .…" at bounding box center [610, 156] width 131 height 233
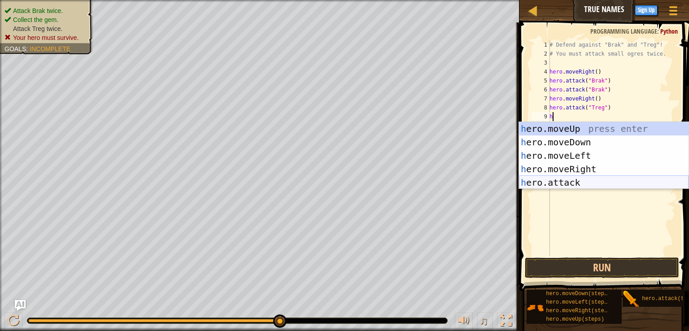
click at [540, 179] on div "h ero.moveUp press enter h ero.moveDown press enter h ero.moveLeft press enter …" at bounding box center [604, 169] width 170 height 94
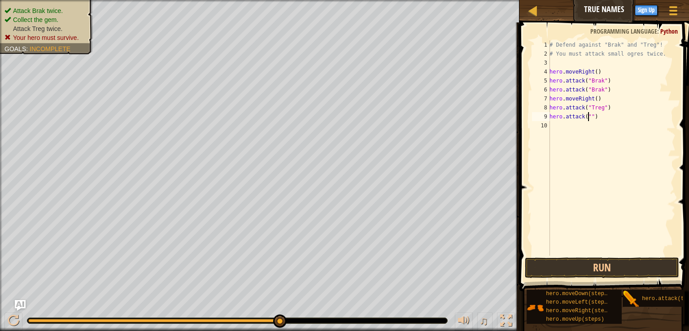
scroll to position [4, 3]
type textarea "hero.attack("Treg")"
click at [577, 273] on button "Run" at bounding box center [602, 268] width 154 height 21
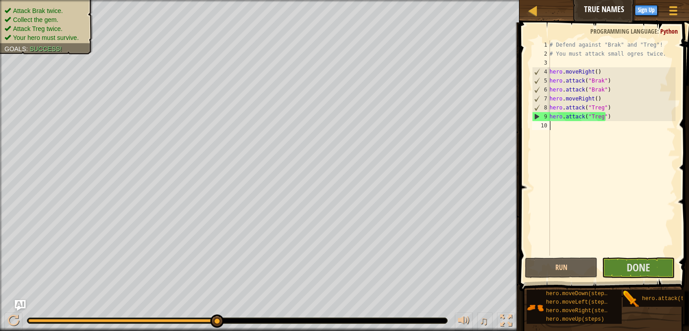
click at [553, 130] on div "# Defend against "Brak" and "Treg"! # You must attack small ogres twice. hero .…" at bounding box center [612, 156] width 128 height 233
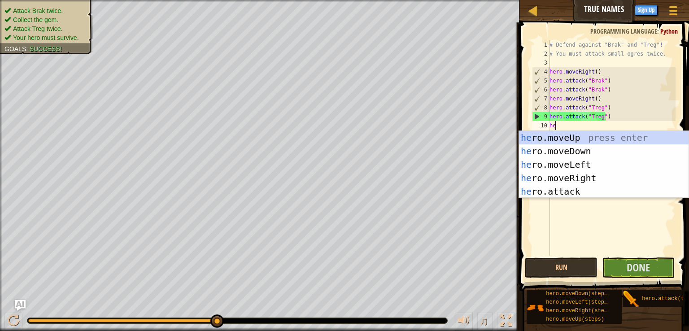
type textarea "her"
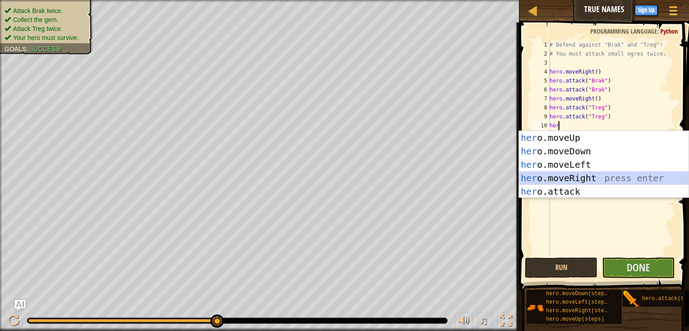
click at [563, 175] on div "her o.moveUp press enter her o.moveDown press enter her o.moveLeft press enter …" at bounding box center [604, 178] width 170 height 94
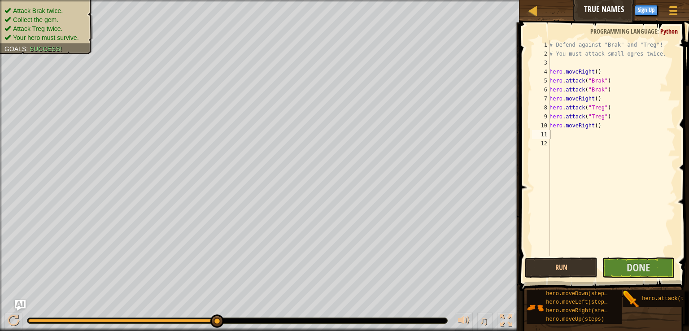
click at [592, 127] on div "# Defend against "Brak" and "Treg"! # You must attack small ogres twice. hero .…" at bounding box center [612, 156] width 128 height 233
click at [594, 127] on div "# Defend against "Brak" and "Treg"! # You must attack small ogres twice. hero .…" at bounding box center [612, 156] width 128 height 233
type textarea "hero.moveRight(2)"
click at [625, 261] on button "Done" at bounding box center [638, 268] width 73 height 21
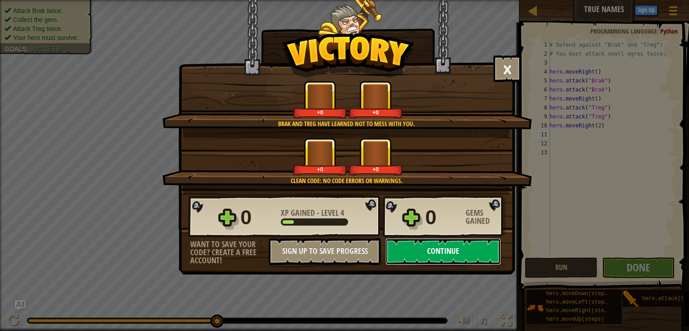
click at [449, 253] on button "Continue" at bounding box center [444, 251] width 116 height 27
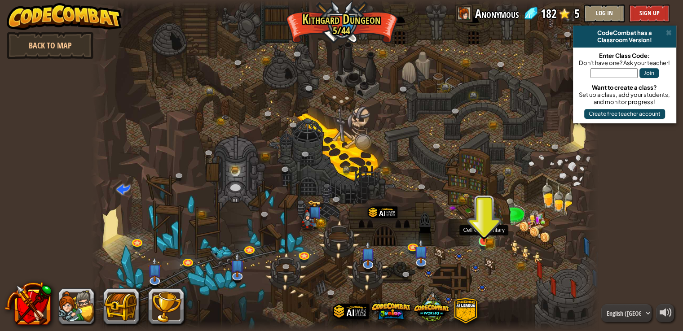
click at [483, 241] on img at bounding box center [484, 229] width 13 height 28
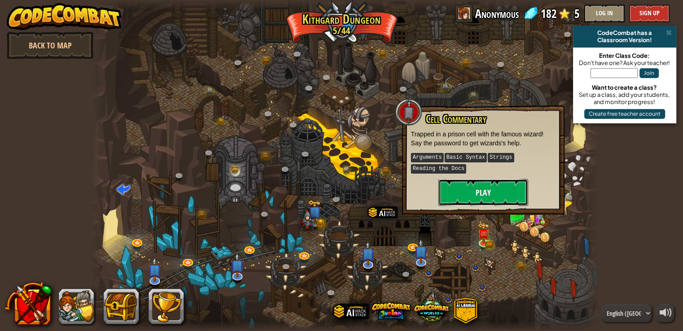
click at [473, 190] on button "Play" at bounding box center [483, 192] width 90 height 27
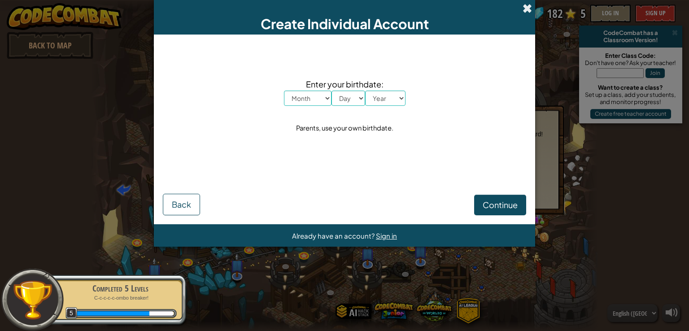
click at [528, 4] on span at bounding box center [527, 8] width 9 height 9
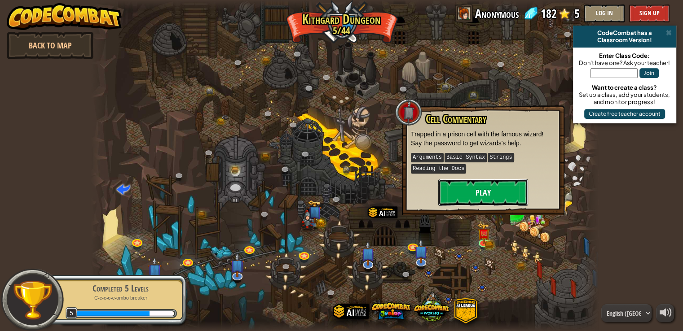
click at [492, 196] on button "Play" at bounding box center [483, 192] width 90 height 27
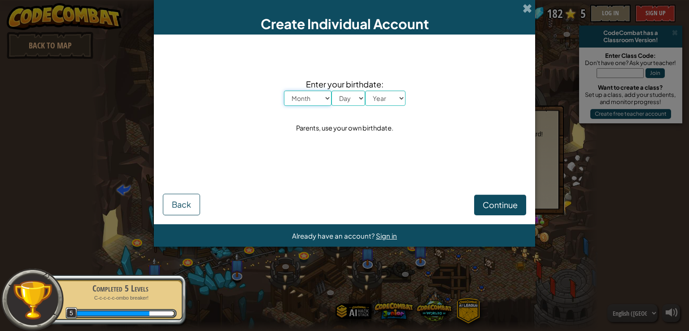
click at [325, 100] on select "Month January February March April May June July August September October Novem…" at bounding box center [308, 98] width 48 height 15
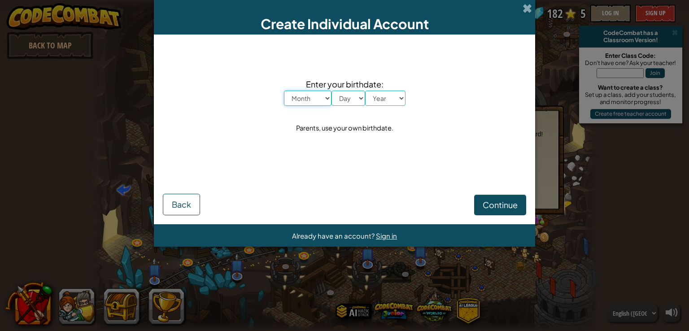
select select "6"
click at [284, 91] on select "Month January February March April May June July August September October Novem…" at bounding box center [308, 98] width 48 height 15
click at [352, 96] on select "Day 1 2 3 4 5 6 7 8 9 10 11 12 13 14 15 16 17 18 19 20 21 22 23 24 25 26 27 28 …" at bounding box center [349, 98] width 34 height 15
select select "11"
click at [332, 91] on select "Day 1 2 3 4 5 6 7 8 9 10 11 12 13 14 15 16 17 18 19 20 21 22 23 24 25 26 27 28 …" at bounding box center [349, 98] width 34 height 15
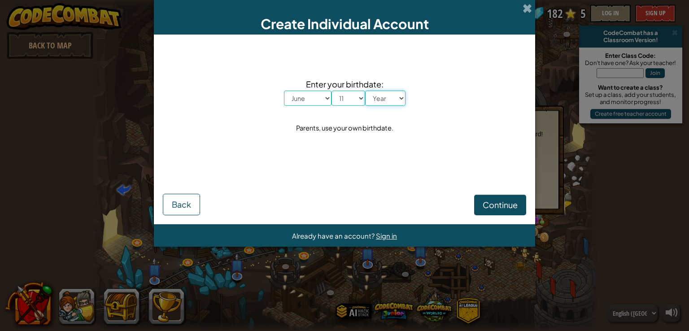
click at [395, 97] on select "Year [DATE] 2024 2023 2022 2021 2020 2019 2018 2017 2016 2015 2014 2013 2012 20…" at bounding box center [385, 98] width 40 height 15
select select "2010"
click at [365, 91] on select "Year [DATE] 2024 2023 2022 2021 2020 2019 2018 2017 2016 2015 2014 2013 2012 20…" at bounding box center [385, 98] width 40 height 15
click at [486, 197] on button "Continue" at bounding box center [500, 205] width 52 height 21
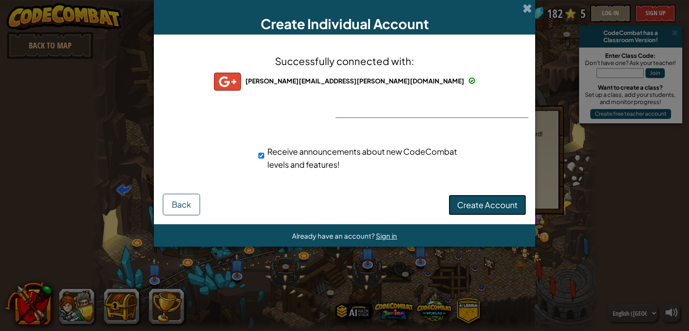
click at [461, 206] on span "Create Account" at bounding box center [487, 205] width 61 height 10
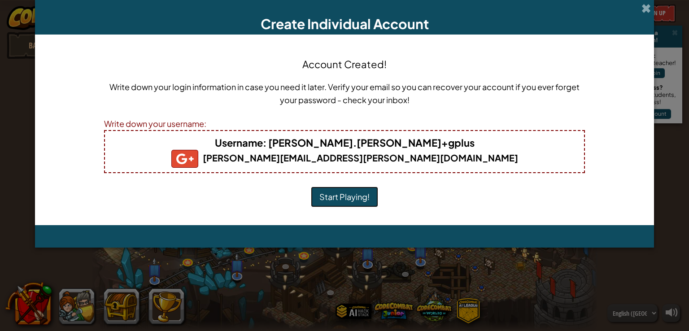
click at [348, 195] on button "Start Playing!" at bounding box center [344, 197] width 67 height 21
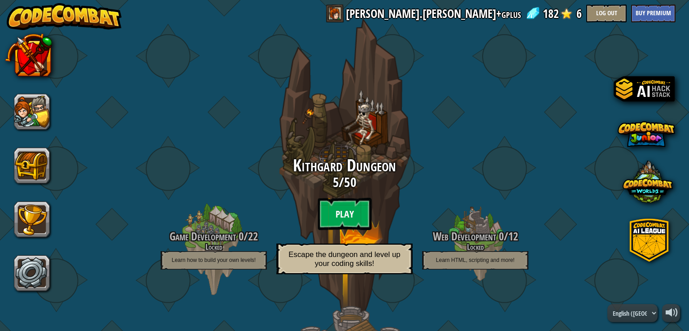
click at [348, 207] on btn "Play" at bounding box center [345, 214] width 54 height 32
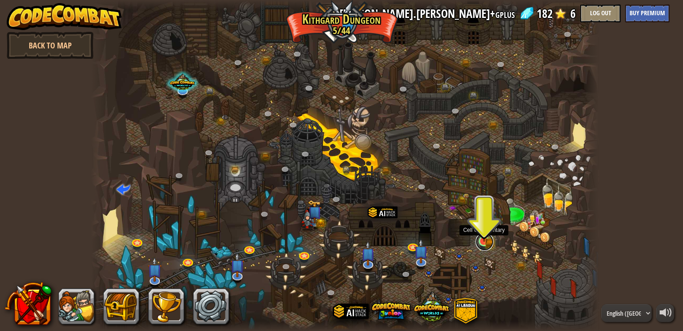
click at [483, 244] on link at bounding box center [484, 242] width 18 height 18
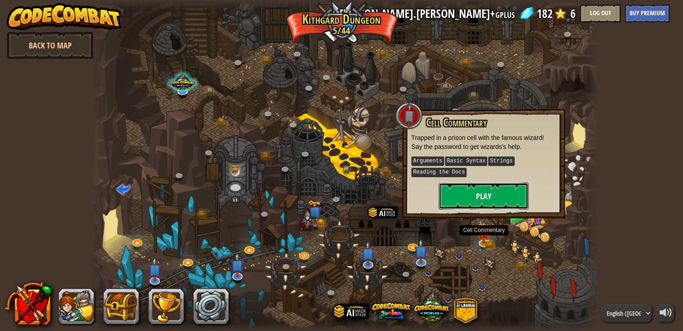
click at [478, 200] on button "Play" at bounding box center [484, 196] width 90 height 27
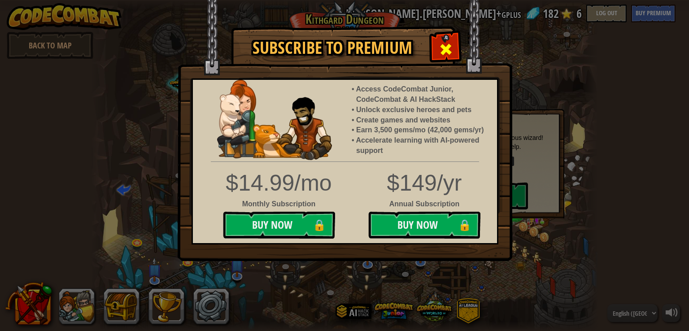
click at [440, 42] on span at bounding box center [446, 49] width 14 height 14
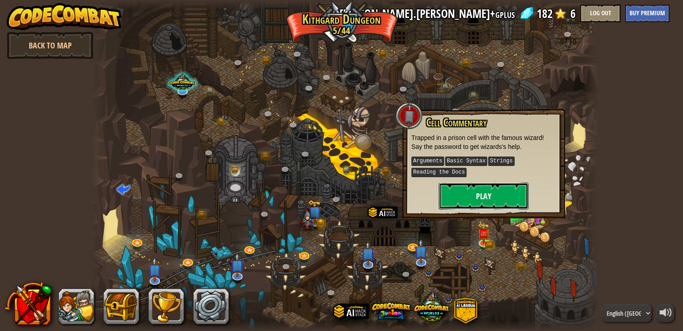
click at [467, 198] on button "Play" at bounding box center [484, 196] width 90 height 27
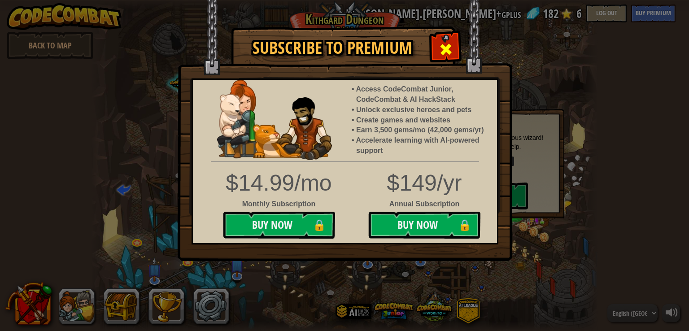
click at [448, 43] on span at bounding box center [446, 49] width 14 height 14
